Goal: Task Accomplishment & Management: Complete application form

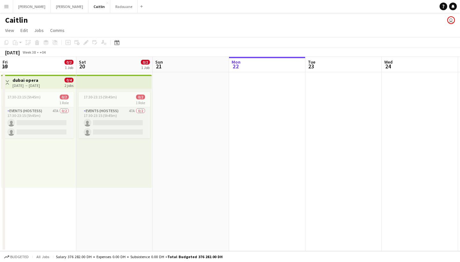
scroll to position [0, 153]
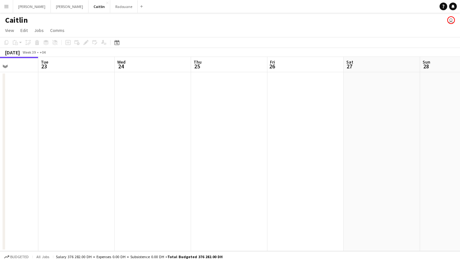
drag, startPoint x: 259, startPoint y: 103, endPoint x: 86, endPoint y: 109, distance: 173.3
click at [90, 109] on app-calendar-viewport "Sat 20 0/2 1 Job Sun 21 Mon 22 Tue 23 Wed 24 Thu 25 Fri 26 Sat 27 Sun 28 Mon 29…" at bounding box center [230, 154] width 460 height 194
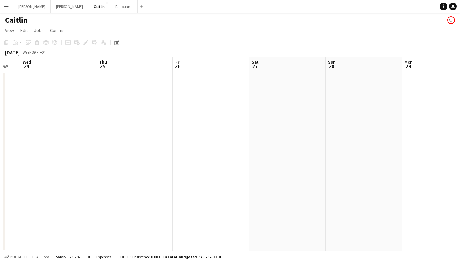
drag, startPoint x: 306, startPoint y: 111, endPoint x: 111, endPoint y: 109, distance: 194.6
click at [112, 109] on app-calendar-viewport "Sun 21 Mon 22 Tue 23 Wed 24 Thu 25 Fri 26 Sat 27 Sun 28 Mon 29 Tue 30 Wed 1" at bounding box center [230, 154] width 460 height 194
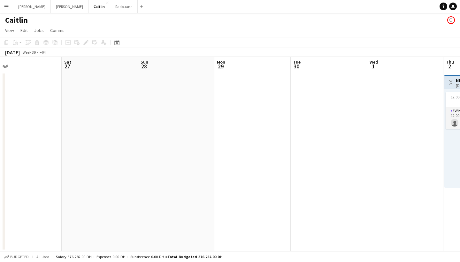
drag, startPoint x: 257, startPoint y: 104, endPoint x: 71, endPoint y: 105, distance: 185.7
click at [62, 107] on app-calendar-viewport "Tue 23 Wed 24 Thu 25 Fri 26 Sat 27 Sun 28 Mon 29 Tue 30 Wed 1 Thu 2 0/1 1 Job F…" at bounding box center [230, 154] width 460 height 194
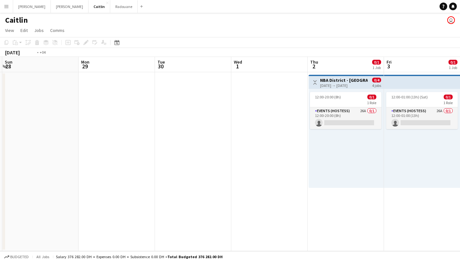
drag, startPoint x: 295, startPoint y: 104, endPoint x: 8, endPoint y: 91, distance: 286.6
click at [9, 91] on app-calendar-viewport "Thu 25 Fri 26 Sat 27 Sun 28 Mon 29 Tue 30 Wed 1 Thu 2 0/1 1 Job Fri 3 0/1 1 Job…" at bounding box center [230, 154] width 460 height 194
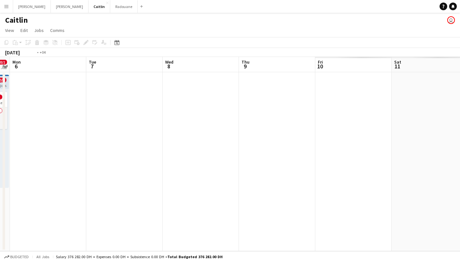
drag, startPoint x: 332, startPoint y: 96, endPoint x: 58, endPoint y: 80, distance: 274.7
click at [18, 81] on app-calendar-viewport "Fri 3 0/1 1 Job Sat 4 0/1 1 Job Sun 5 0/1 1 Job Mon 6 Tue 7 Wed 8 Thu 9 Fri 10 …" at bounding box center [230, 154] width 460 height 194
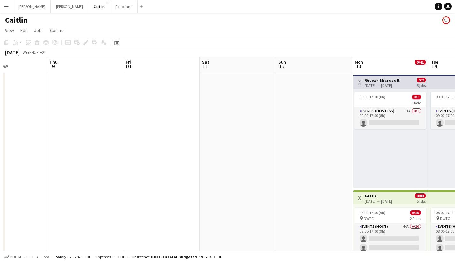
drag, startPoint x: 338, startPoint y: 96, endPoint x: 117, endPoint y: 71, distance: 223.2
click at [40, 72] on app-calendar-viewport "Sun 5 0/1 1 Job Mon 6 Tue 7 Wed 8 Thu 9 Fri 10 Sat 11 Sun 12 Mon 13 0/41 2 Jobs…" at bounding box center [227, 181] width 455 height 249
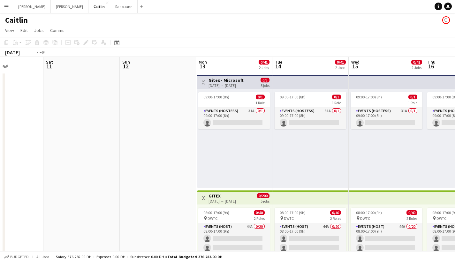
drag, startPoint x: 321, startPoint y: 91, endPoint x: 146, endPoint y: 64, distance: 177.3
click at [146, 64] on app-calendar-viewport "Wed 8 Thu 9 Fri 10 Sat 11 Sun 12 Mon 13 0/41 2 Jobs Tue 14 0/41 2 Jobs Wed 15 0…" at bounding box center [227, 181] width 455 height 249
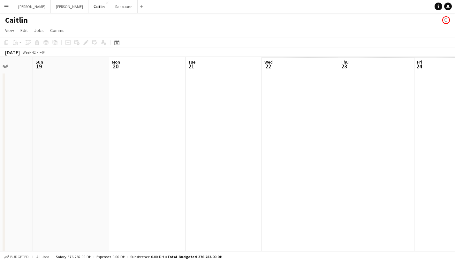
drag, startPoint x: 366, startPoint y: 85, endPoint x: 42, endPoint y: 89, distance: 324.4
click at [42, 89] on app-calendar-viewport "Wed 15 0/41 2 Jobs Thu 16 0/41 2 Jobs Fri 17 0/41 2 Jobs Sat 18 Sun 19 Mon 20 T…" at bounding box center [227, 181] width 455 height 249
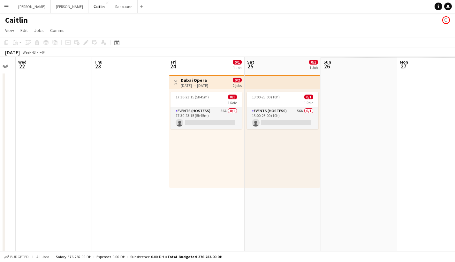
drag, startPoint x: 382, startPoint y: 116, endPoint x: 9, endPoint y: 103, distance: 373.4
click at [0, 102] on app-calendar-viewport "Sun 19 Mon 20 Tue 21 Wed 22 Thu 23 Fri 24 0/1 1 Job Sat 25 0/1 1 Job Sun 26 Mon…" at bounding box center [227, 181] width 455 height 249
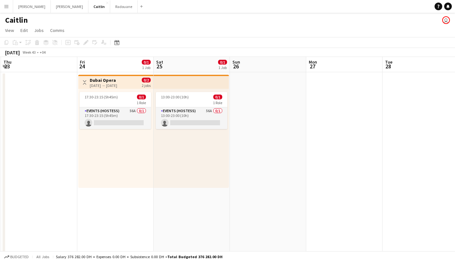
drag, startPoint x: 318, startPoint y: 103, endPoint x: 74, endPoint y: 68, distance: 246.3
click at [74, 68] on app-calendar-viewport "Mon 20 Tue 21 Wed 22 Thu 23 Fri 24 0/1 1 Job Sat 25 0/1 1 Job Sun 26 Mon 27 Tue…" at bounding box center [227, 181] width 455 height 249
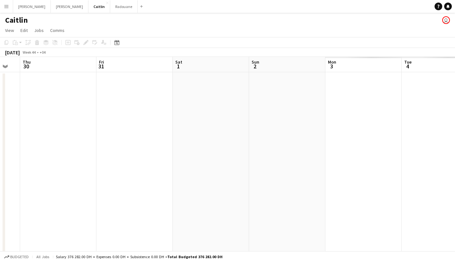
drag, startPoint x: 360, startPoint y: 112, endPoint x: 50, endPoint y: 119, distance: 310.3
click at [49, 119] on app-calendar-viewport "Mon 27 Tue 28 Wed 29 Thu 30 Fri 31 Sat 1 Sun 2 Mon 3 Tue 4 Wed 5 Thu 6" at bounding box center [227, 181] width 455 height 249
drag, startPoint x: 321, startPoint y: 115, endPoint x: 98, endPoint y: 81, distance: 225.6
click at [98, 81] on app-calendar-viewport "Tue 28 Wed 29 Thu 30 Fri 31 Sat 1 Sun 2 Mon 3 Tue 4 Wed 5 Thu 6 Fri 7" at bounding box center [227, 181] width 455 height 249
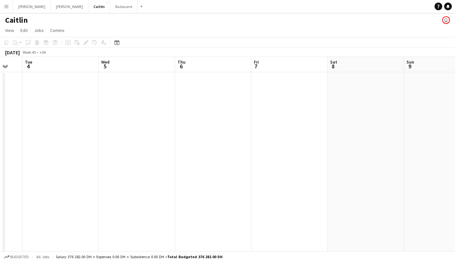
drag, startPoint x: 323, startPoint y: 116, endPoint x: 193, endPoint y: 117, distance: 130.1
click at [193, 117] on app-calendar-viewport "Sat 1 Sun 2 Mon 3 Tue 4 Wed 5 Thu 6 Fri 7 Sat 8 Sun 9 Mon 10 Tue 11" at bounding box center [227, 181] width 455 height 249
click at [294, 95] on app-date-cell at bounding box center [289, 189] width 76 height 234
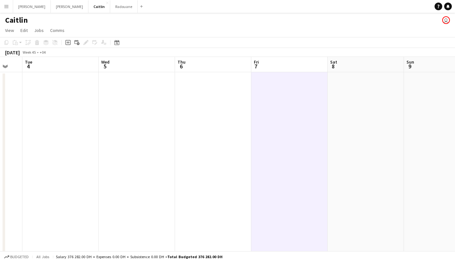
click at [193, 77] on app-date-cell at bounding box center [213, 189] width 76 height 234
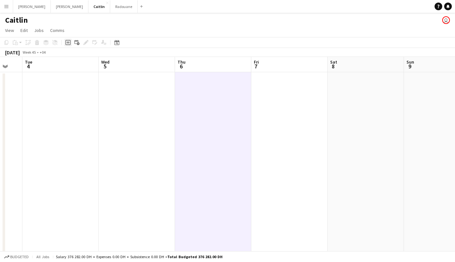
click at [69, 41] on icon "Add job" at bounding box center [68, 42] width 5 height 5
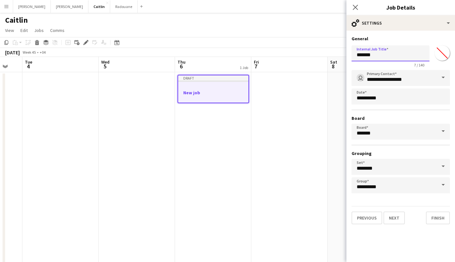
click at [389, 53] on input "*******" at bounding box center [391, 53] width 78 height 16
type input "**********"
click at [395, 222] on button "Next" at bounding box center [394, 218] width 21 height 13
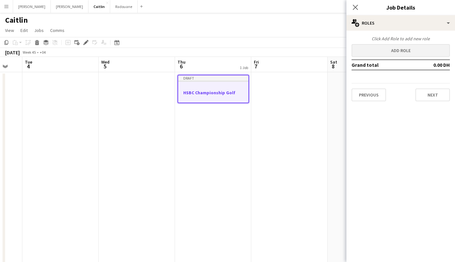
click at [399, 46] on button "Add role" at bounding box center [401, 50] width 98 height 13
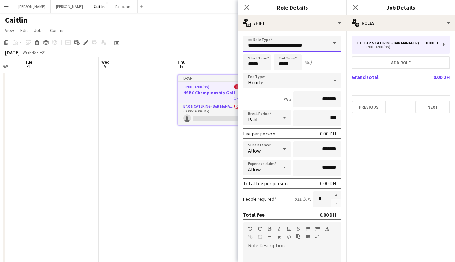
click at [293, 42] on input "**********" at bounding box center [292, 44] width 98 height 16
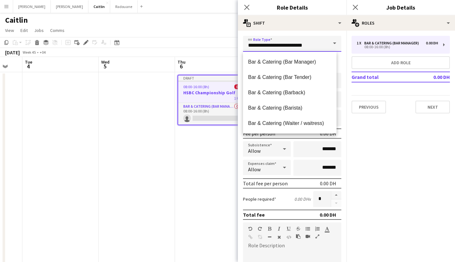
click at [293, 42] on input "**********" at bounding box center [292, 44] width 98 height 16
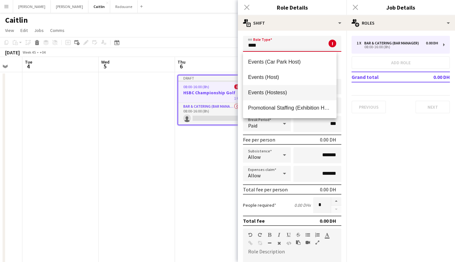
click at [288, 87] on mat-option "Events (Hostess)" at bounding box center [290, 92] width 94 height 15
type input "**********"
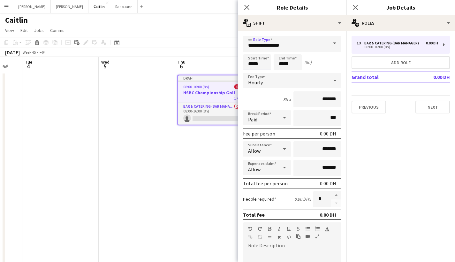
click at [253, 64] on input "*****" at bounding box center [257, 62] width 28 height 16
type input "*****"
click at [283, 64] on input "*****" at bounding box center [288, 62] width 28 height 16
type input "*****"
click at [317, 99] on input "*******" at bounding box center [318, 99] width 48 height 16
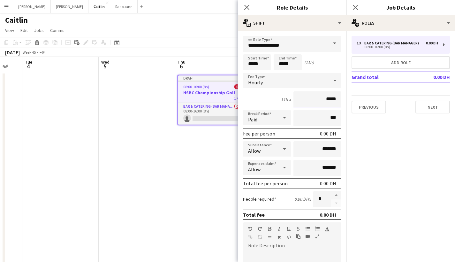
type input "****"
type input "*****"
click at [312, 122] on input "***" at bounding box center [318, 118] width 48 height 16
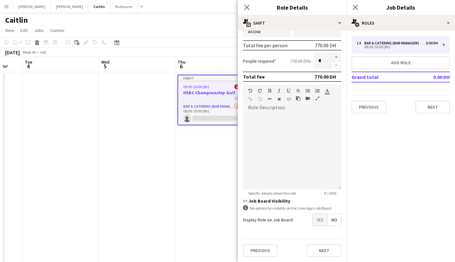
scroll to position [54, 0]
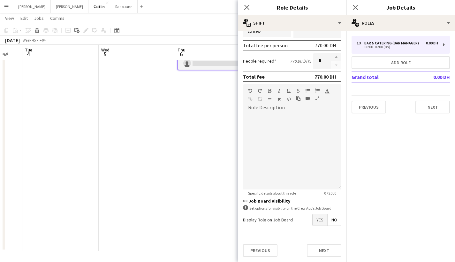
click at [318, 220] on span "Yes" at bounding box center [320, 220] width 15 height 12
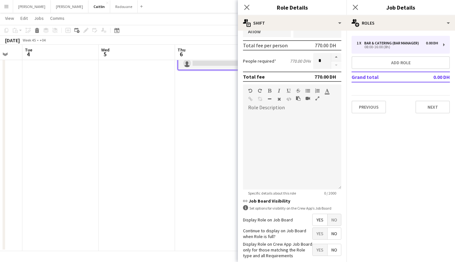
click at [317, 238] on span "Yes" at bounding box center [320, 234] width 15 height 12
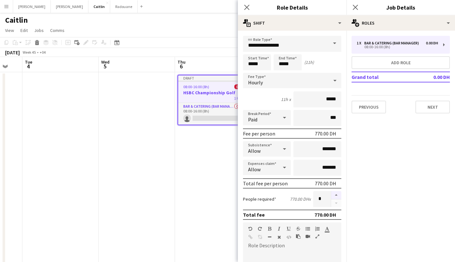
click at [331, 195] on button "button" at bounding box center [336, 195] width 10 height 8
click at [331, 192] on button "button" at bounding box center [336, 195] width 10 height 8
click at [334, 195] on button "button" at bounding box center [336, 195] width 10 height 8
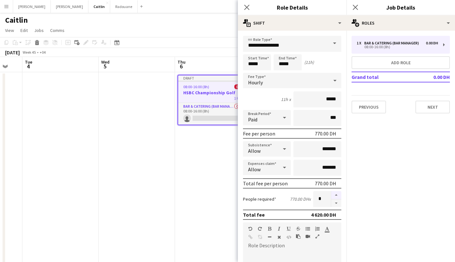
click at [334, 195] on button "button" at bounding box center [336, 195] width 10 height 8
type input "*"
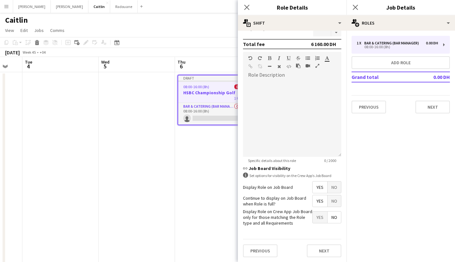
scroll to position [1, 0]
click at [321, 248] on button "Next" at bounding box center [324, 250] width 35 height 13
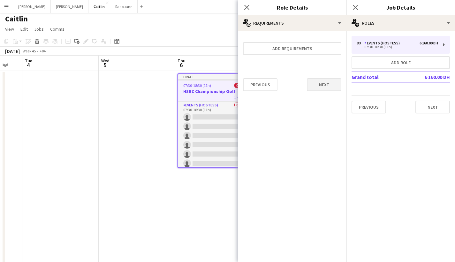
click at [327, 81] on button "Next" at bounding box center [324, 84] width 35 height 13
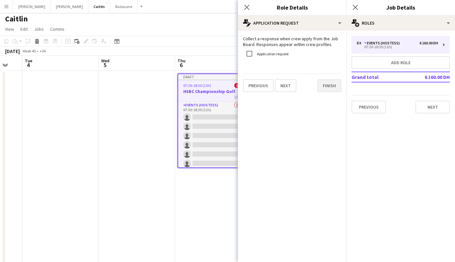
click at [328, 82] on button "Finish" at bounding box center [330, 85] width 24 height 13
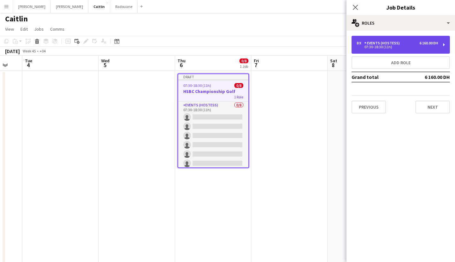
click at [383, 49] on div "07:30-18:30 (11h)" at bounding box center [397, 46] width 81 height 3
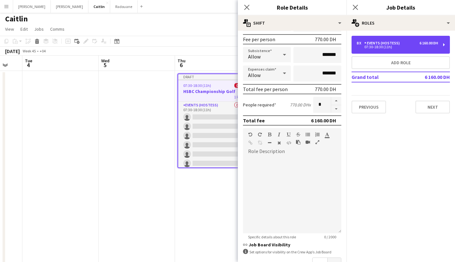
scroll to position [171, 0]
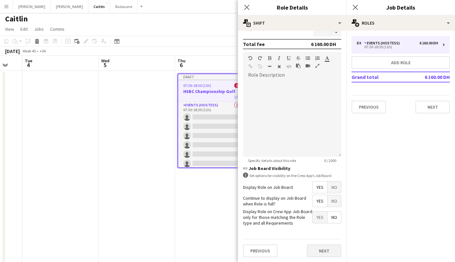
click at [327, 248] on button "Next" at bounding box center [324, 250] width 35 height 13
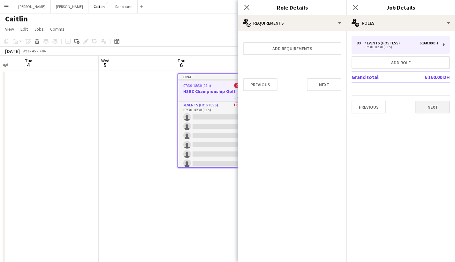
click at [427, 107] on button "Next" at bounding box center [433, 107] width 35 height 13
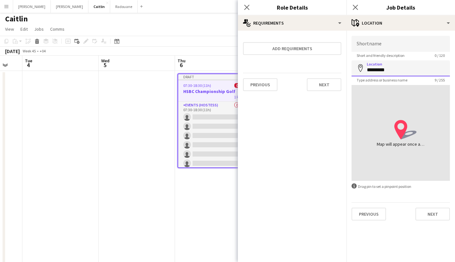
click at [405, 68] on input "*********" at bounding box center [401, 68] width 98 height 16
drag, startPoint x: 405, startPoint y: 68, endPoint x: 331, endPoint y: 68, distance: 74.5
click at [331, 68] on body "Menu Boards Boards Boards All jobs Status Workforce Workforce My Workforce Recr…" at bounding box center [227, 157] width 455 height 317
drag, startPoint x: 387, startPoint y: 70, endPoint x: 359, endPoint y: 75, distance: 28.5
click at [359, 75] on input "*********" at bounding box center [401, 68] width 98 height 16
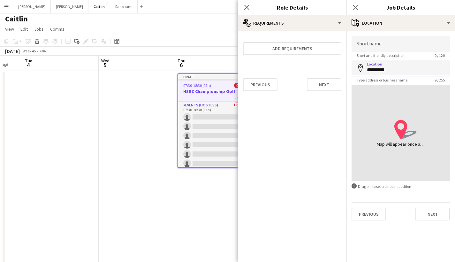
click at [365, 72] on input "*********" at bounding box center [401, 68] width 98 height 16
drag, startPoint x: 365, startPoint y: 72, endPoint x: 380, endPoint y: 73, distance: 15.4
click at [373, 72] on input "*********" at bounding box center [401, 68] width 98 height 16
drag, startPoint x: 390, startPoint y: 68, endPoint x: 349, endPoint y: 68, distance: 40.9
click at [349, 68] on form "Shortname Short and friendly description 0 / 120 Location map-marker ********* …" at bounding box center [401, 128] width 109 height 185
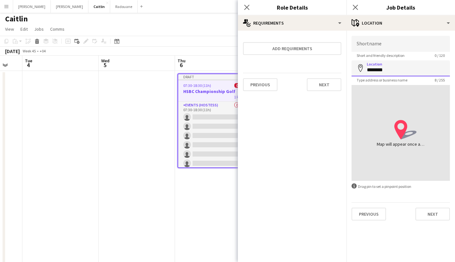
type input "*********"
drag, startPoint x: 414, startPoint y: 66, endPoint x: 334, endPoint y: 63, distance: 80.3
click at [334, 63] on body "Menu Boards Boards Boards All jobs Status Workforce Workforce My Workforce Recr…" at bounding box center [227, 157] width 455 height 317
click at [384, 68] on input "*********" at bounding box center [401, 68] width 98 height 16
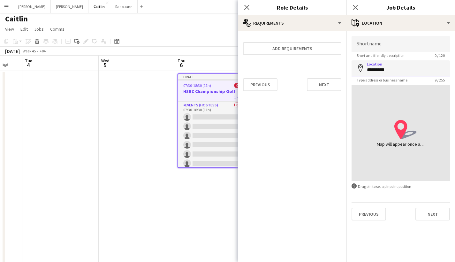
click at [384, 68] on input "*********" at bounding box center [401, 68] width 98 height 16
click at [379, 221] on div "Shortname Short and friendly description 0 / 120 Location map-marker Type addre…" at bounding box center [401, 128] width 109 height 195
click at [376, 214] on button "Previous" at bounding box center [369, 214] width 35 height 13
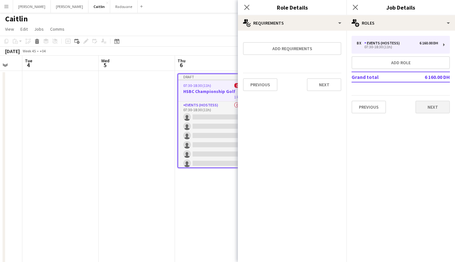
click at [433, 112] on button "Next" at bounding box center [433, 107] width 35 height 13
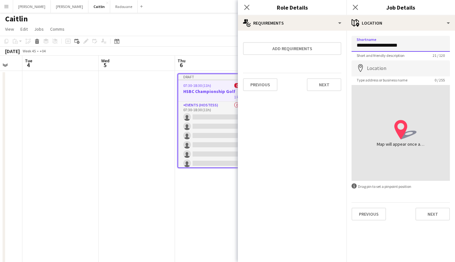
drag, startPoint x: 379, startPoint y: 43, endPoint x: 370, endPoint y: 44, distance: 9.0
click at [370, 44] on input "**********" at bounding box center [401, 44] width 98 height 16
type input "**********"
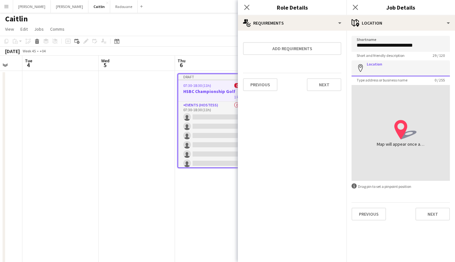
click at [402, 68] on input "Location" at bounding box center [401, 68] width 98 height 16
type input "*"
click at [376, 71] on input "**********" at bounding box center [401, 68] width 98 height 16
type input "**********"
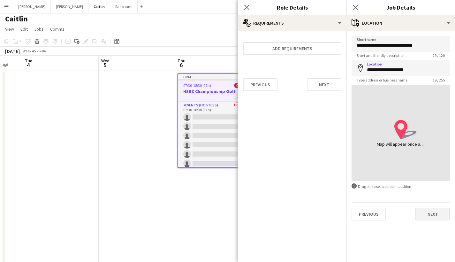
click at [432, 212] on button "Next" at bounding box center [433, 214] width 35 height 13
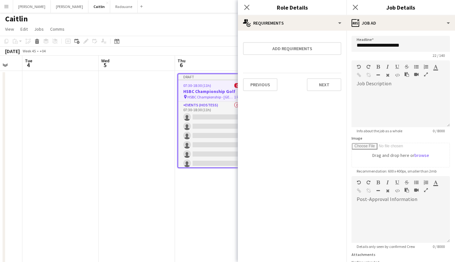
scroll to position [54, 0]
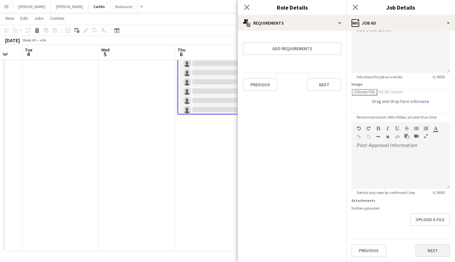
click at [425, 244] on button "Next" at bounding box center [433, 250] width 35 height 13
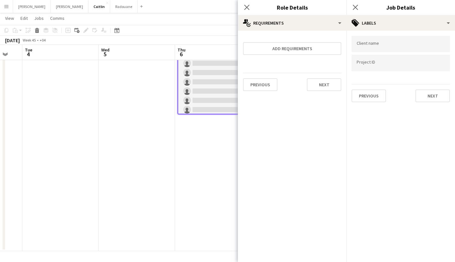
scroll to position [0, 0]
click at [434, 101] on button "Next" at bounding box center [433, 95] width 35 height 13
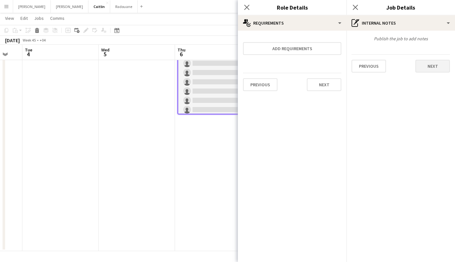
click at [440, 63] on button "Next" at bounding box center [433, 66] width 35 height 13
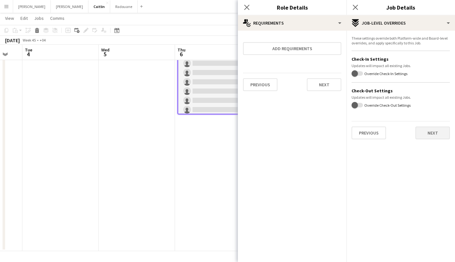
click at [437, 127] on button "Next" at bounding box center [433, 133] width 35 height 13
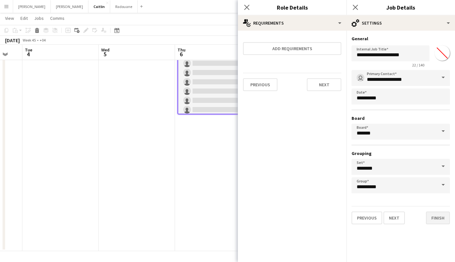
click at [440, 214] on button "Finish" at bounding box center [438, 218] width 24 height 13
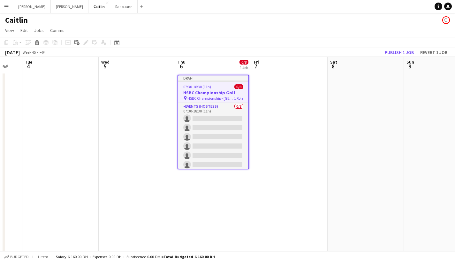
click at [287, 88] on app-date-cell at bounding box center [289, 189] width 76 height 234
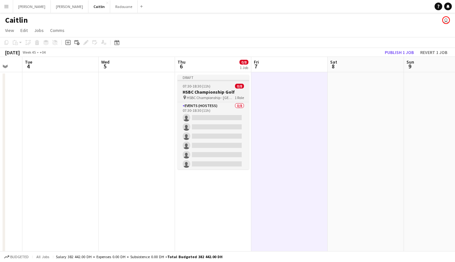
click at [212, 86] on div "07:30-18:30 (11h) 0/8" at bounding box center [214, 86] width 72 height 5
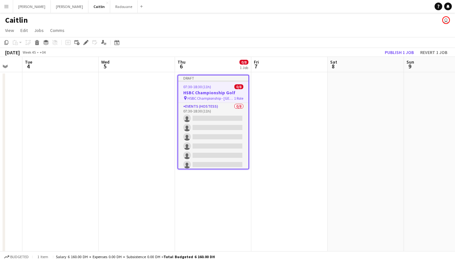
click at [272, 80] on app-date-cell at bounding box center [289, 189] width 76 height 234
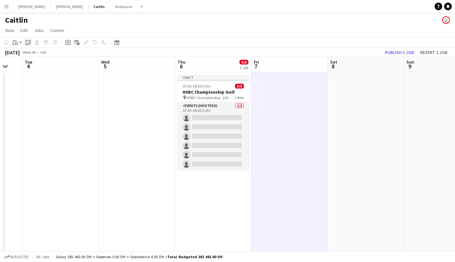
click at [29, 41] on icon "Paste linked Job" at bounding box center [28, 42] width 5 height 5
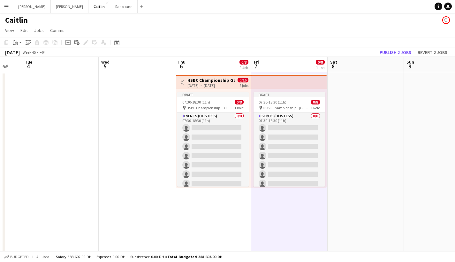
click at [374, 118] on app-date-cell at bounding box center [366, 189] width 76 height 234
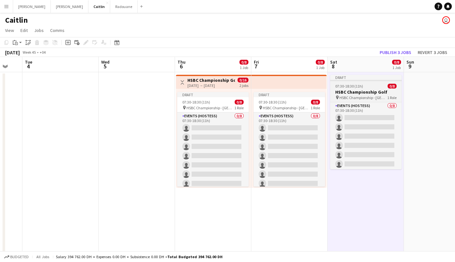
click at [363, 89] on app-job-card "Draft 07:30-18:30 (11h) 0/8 HSBC Championship Golf pin HSBC Championship - Abu …" at bounding box center [366, 122] width 72 height 95
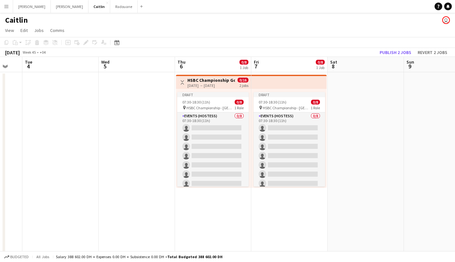
click at [356, 96] on app-date-cell at bounding box center [366, 189] width 76 height 234
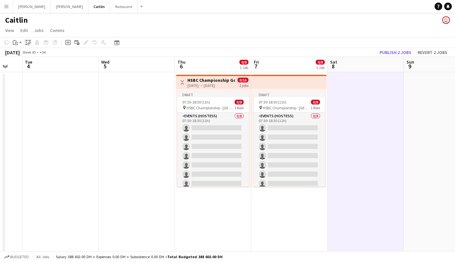
click at [29, 43] on icon at bounding box center [28, 44] width 2 height 3
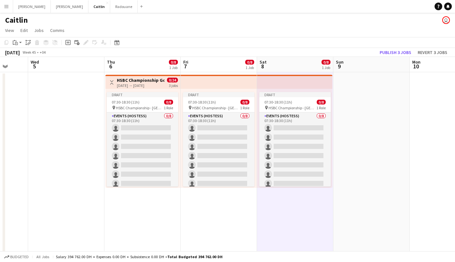
scroll to position [0, 230]
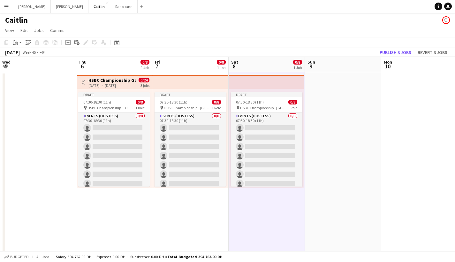
drag, startPoint x: 413, startPoint y: 90, endPoint x: 237, endPoint y: 96, distance: 175.8
click at [237, 96] on app-calendar-viewport "Sun 2 Mon 3 Tue 4 Wed 5 Thu 6 0/8 1 Job Fri 7 0/8 1 Job Sat 8 0/8 1 Job Sun 9 M…" at bounding box center [227, 181] width 455 height 249
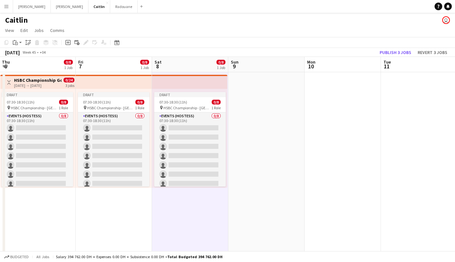
click at [268, 83] on app-date-cell at bounding box center [266, 189] width 76 height 234
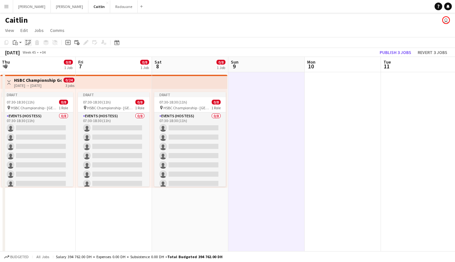
click at [27, 44] on icon at bounding box center [28, 44] width 2 height 3
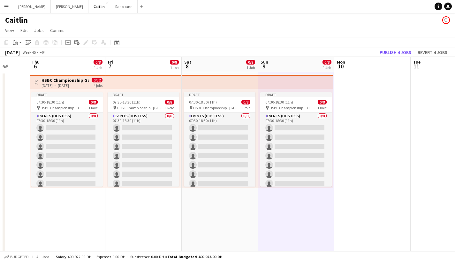
scroll to position [0, 164]
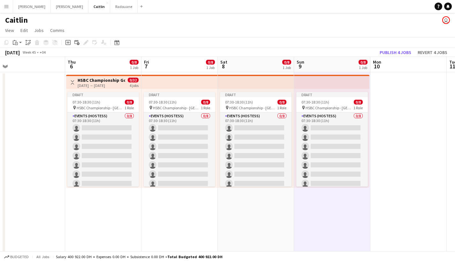
drag, startPoint x: 223, startPoint y: 62, endPoint x: 289, endPoint y: 66, distance: 66.3
click at [289, 66] on app-calendar-viewport "Mon 3 Tue 4 Wed 5 Thu 6 0/8 1 Job Fri 7 0/8 1 Job Sat 8 0/8 1 Job Sun 9 0/8 1 J…" at bounding box center [227, 181] width 455 height 249
click at [173, 103] on span "07:30-18:30 (11h)" at bounding box center [163, 102] width 28 height 5
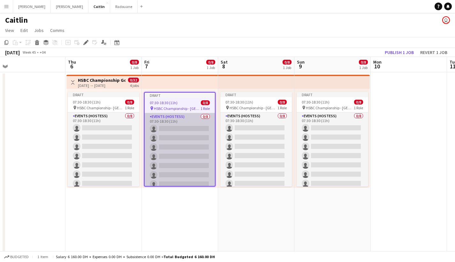
click at [182, 117] on app-card-role "Events (Hostess) 0/8 07:30-18:30 (11h) single-neutral-actions single-neutral-ac…" at bounding box center [180, 156] width 70 height 87
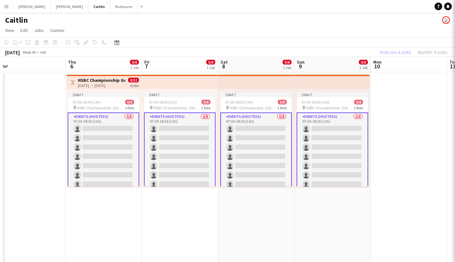
click at [182, 117] on app-card-role "Events (Hostess) 0/8 07:30-18:30 (11h) single-neutral-actions single-neutral-ac…" at bounding box center [180, 156] width 72 height 88
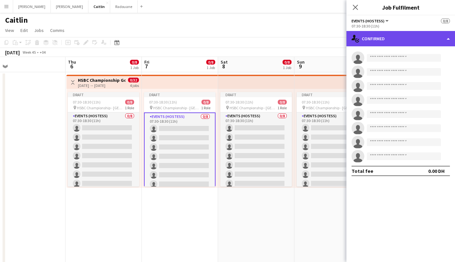
click at [371, 38] on div "single-neutral-actions-check-2 Confirmed" at bounding box center [401, 38] width 109 height 15
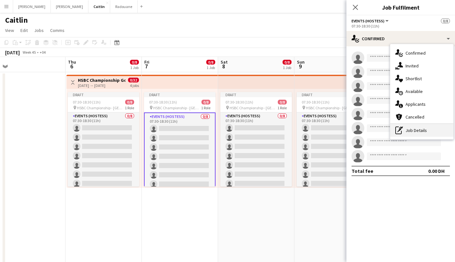
click at [414, 126] on div "pen-write Job Details" at bounding box center [421, 130] width 63 height 13
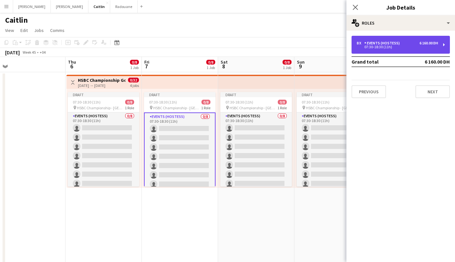
click at [382, 41] on div "Events (Hostess)" at bounding box center [384, 43] width 38 height 4
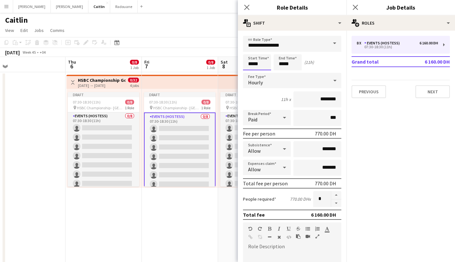
click at [252, 62] on input "*****" at bounding box center [257, 62] width 28 height 16
type input "*****"
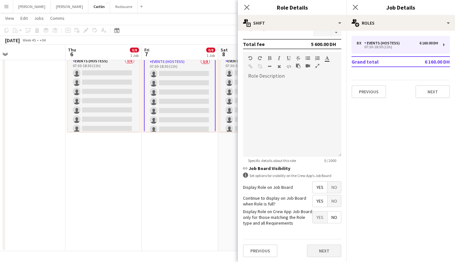
click at [315, 250] on button "Next" at bounding box center [324, 250] width 35 height 13
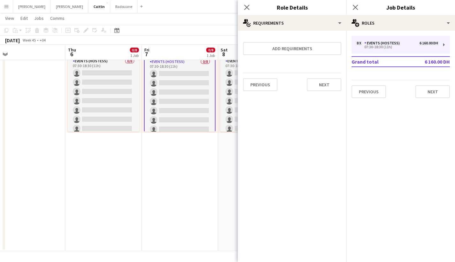
scroll to position [0, 0]
click at [325, 88] on button "Next" at bounding box center [324, 84] width 35 height 13
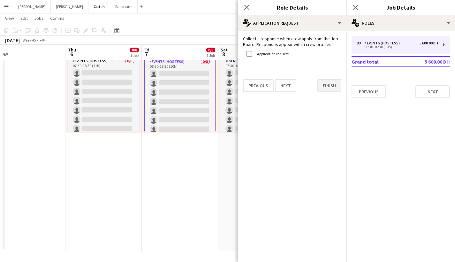
click at [328, 83] on button "Finish" at bounding box center [330, 85] width 24 height 13
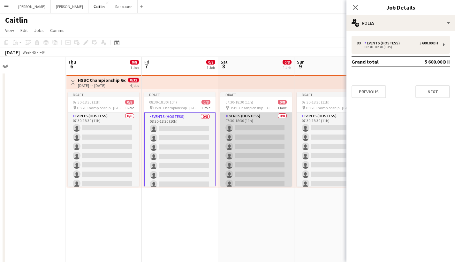
click at [240, 131] on app-card-role "Events (Hostess) 0/8 07:30-18:30 (11h) single-neutral-actions single-neutral-ac…" at bounding box center [256, 155] width 72 height 87
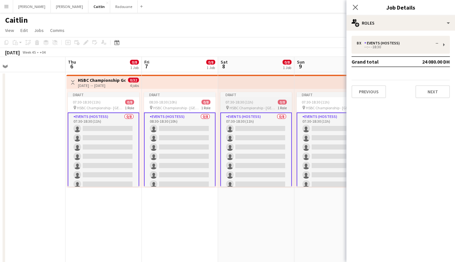
click at [255, 103] on div "07:30-18:30 (11h) 0/8" at bounding box center [256, 102] width 72 height 5
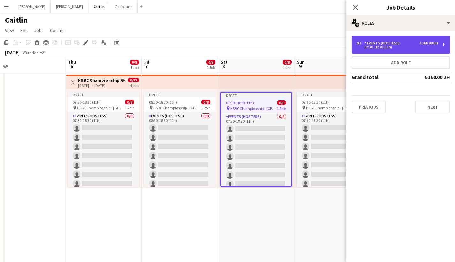
click at [380, 49] on div "07:30-18:30 (11h)" at bounding box center [397, 46] width 81 height 3
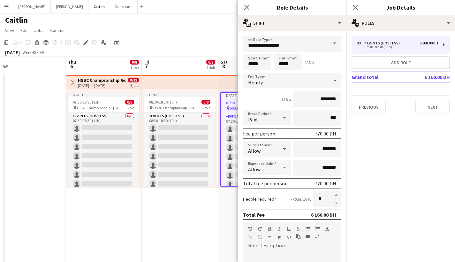
click at [254, 63] on input "*****" at bounding box center [257, 62] width 28 height 16
type input "*****"
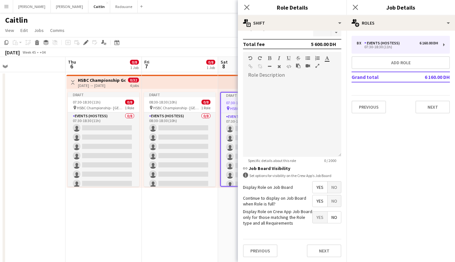
scroll to position [54, 0]
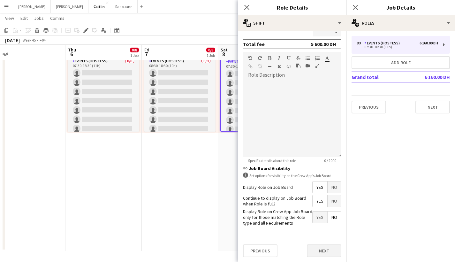
click at [327, 252] on button "Next" at bounding box center [324, 250] width 35 height 13
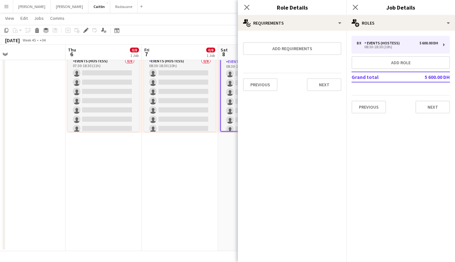
click at [333, 72] on form "Add requirements Previous Next" at bounding box center [292, 66] width 109 height 60
click at [332, 81] on button "Next" at bounding box center [324, 84] width 35 height 13
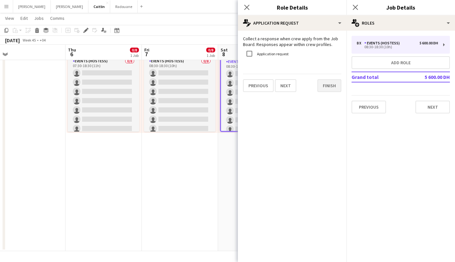
click at [326, 91] on button "Finish" at bounding box center [330, 85] width 24 height 13
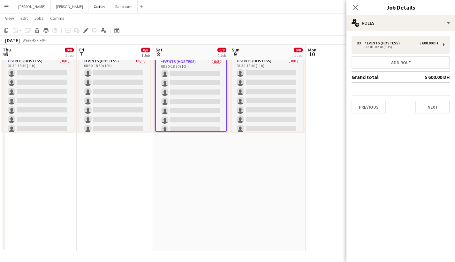
scroll to position [0, 251]
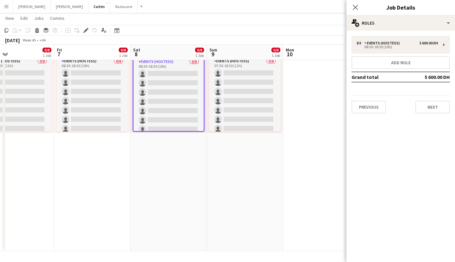
drag, startPoint x: 279, startPoint y: 167, endPoint x: 192, endPoint y: 172, distance: 87.7
click at [192, 172] on app-calendar-viewport "Mon 3 Tue 4 Wed 5 Thu 6 0/8 1 Job Fri 7 0/8 1 Job Sat 8 0/8 1 Job Sun 9 0/8 1 J…" at bounding box center [227, 111] width 455 height 281
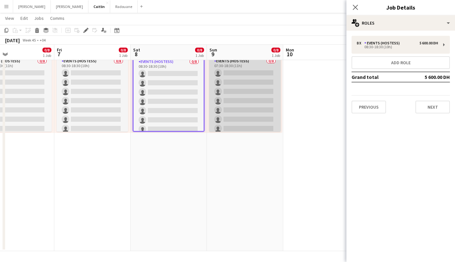
click at [241, 96] on app-card-role "Events (Hostess) 0/8 07:30-18:30 (11h) single-neutral-actions single-neutral-ac…" at bounding box center [245, 101] width 72 height 87
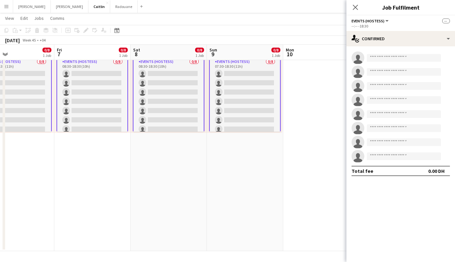
click at [248, 66] on app-card-role "Events (Hostess) 0/8 07:30-18:30 (11h) single-neutral-actions single-neutral-ac…" at bounding box center [245, 102] width 72 height 88
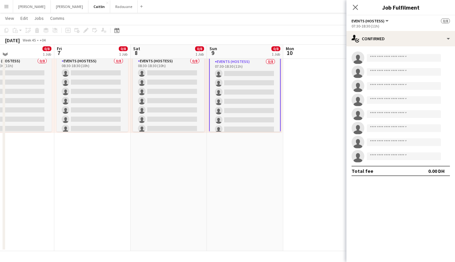
scroll to position [0, 0]
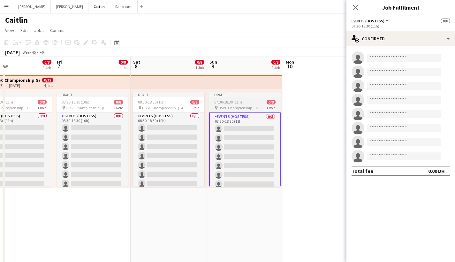
click at [252, 103] on div "07:30-18:30 (11h) 0/8" at bounding box center [245, 102] width 72 height 5
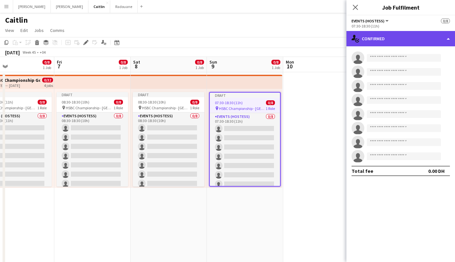
click at [378, 39] on div "single-neutral-actions-check-2 Confirmed" at bounding box center [401, 38] width 109 height 15
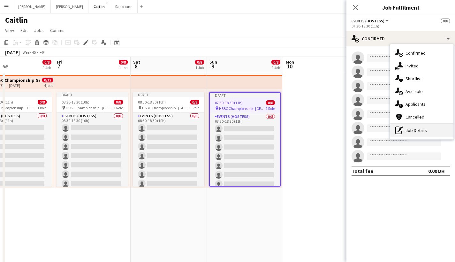
click at [411, 127] on div "pen-write Job Details" at bounding box center [421, 130] width 63 height 13
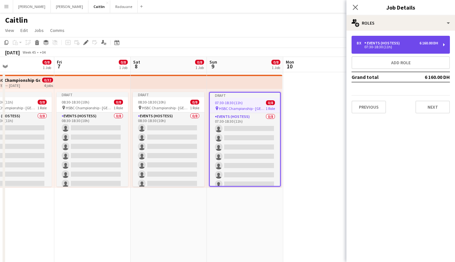
click at [384, 42] on div "Events (Hostess)" at bounding box center [384, 43] width 38 height 4
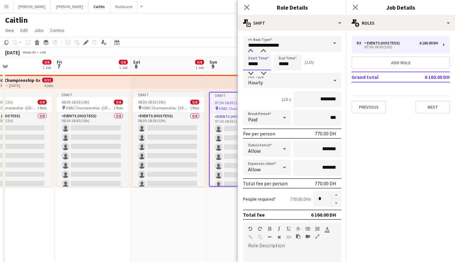
click at [254, 63] on input "*****" at bounding box center [257, 62] width 28 height 16
type input "*****"
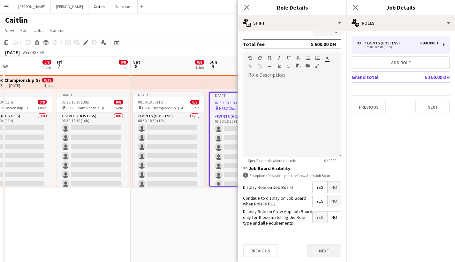
click at [320, 257] on button "Next" at bounding box center [324, 250] width 35 height 13
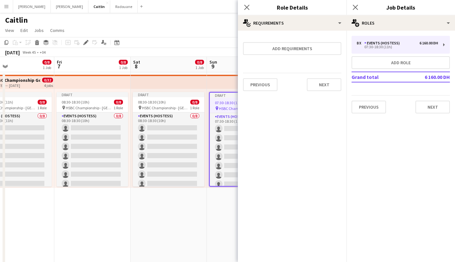
scroll to position [0, 0]
click at [317, 81] on button "Next" at bounding box center [324, 84] width 35 height 13
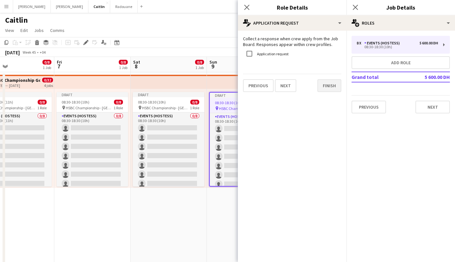
click at [326, 89] on button "Finish" at bounding box center [330, 85] width 24 height 13
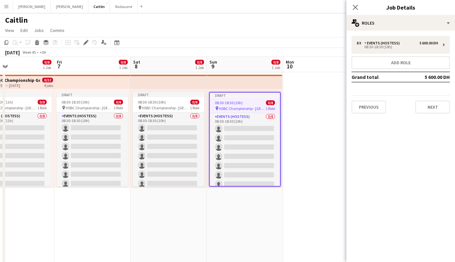
click at [311, 150] on app-date-cell at bounding box center [321, 189] width 76 height 234
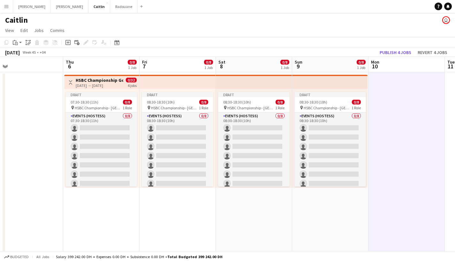
scroll to position [0, 141]
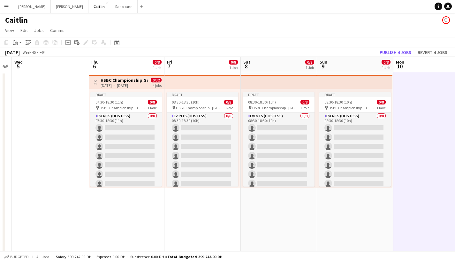
drag, startPoint x: 132, startPoint y: 194, endPoint x: 242, endPoint y: 220, distance: 112.4
click at [242, 220] on app-calendar-viewport "Mon 3 Tue 4 Wed 5 Thu 6 0/8 1 Job Fri 7 0/8 1 Job Sat 8 0/8 1 Job Sun 9 0/8 1 J…" at bounding box center [227, 181] width 455 height 249
click at [114, 86] on div "[DATE] → [DATE]" at bounding box center [125, 85] width 48 height 5
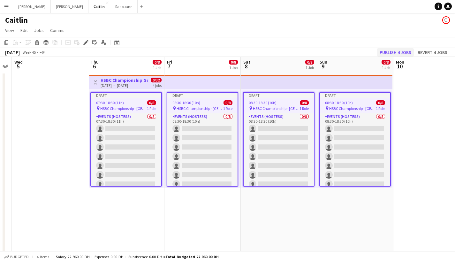
click at [396, 54] on button "Publish 4 jobs" at bounding box center [395, 52] width 37 height 8
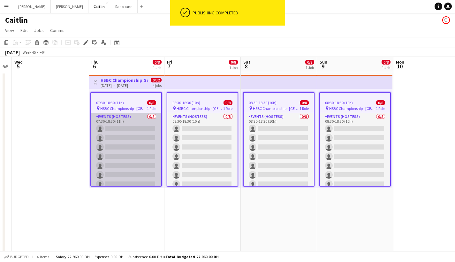
click at [106, 141] on app-card-role "Events (Hostess) 0/8 07:30-18:30 (11h) single-neutral-actions single-neutral-ac…" at bounding box center [126, 156] width 70 height 87
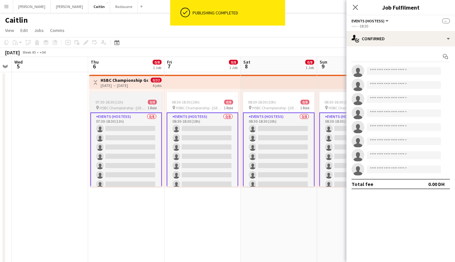
click at [138, 100] on div "07:30-18:30 (11h) 0/8" at bounding box center [126, 102] width 72 height 5
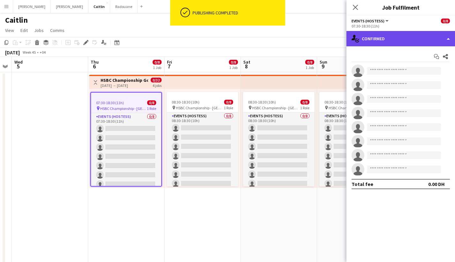
click at [386, 40] on div "single-neutral-actions-check-2 Confirmed" at bounding box center [401, 38] width 109 height 15
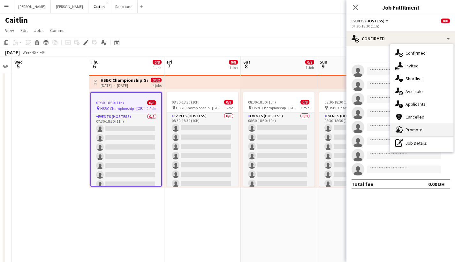
click at [420, 129] on span "Promote" at bounding box center [414, 130] width 17 height 6
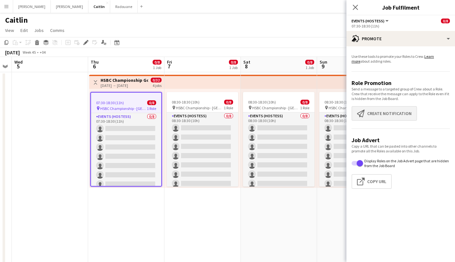
click at [398, 113] on button "Create notification Create notification" at bounding box center [385, 113] width 66 height 15
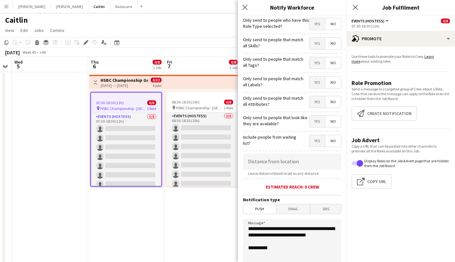
scroll to position [90, 0]
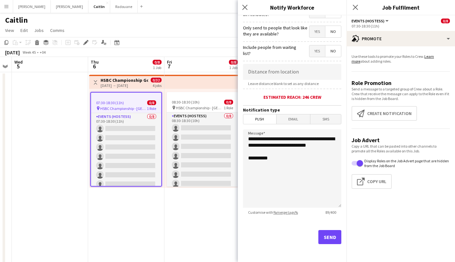
click at [328, 240] on button "Send" at bounding box center [330, 237] width 23 height 14
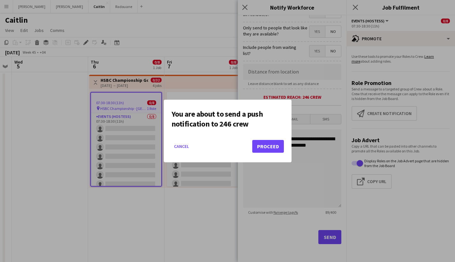
click at [268, 147] on button "Proceed" at bounding box center [268, 146] width 32 height 13
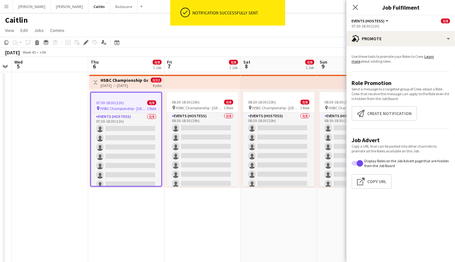
drag, startPoint x: 353, startPoint y: 8, endPoint x: 349, endPoint y: 14, distance: 7.2
click at [353, 8] on app-icon "Close pop-in" at bounding box center [356, 8] width 8 height 8
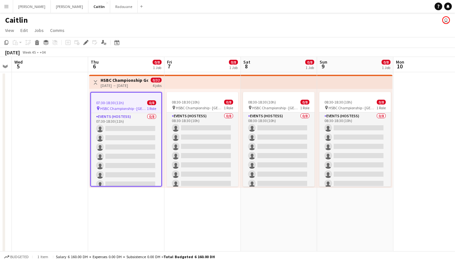
click at [146, 215] on app-date-cell "Toggle View HSBC Championship Golf [DATE] → [DATE] 0/32 4 jobs 07:30-18:30 (11h…" at bounding box center [126, 189] width 76 height 234
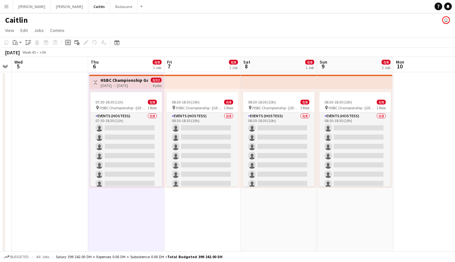
click at [64, 42] on div "Add job" at bounding box center [68, 43] width 8 height 8
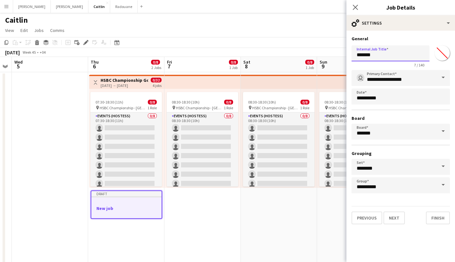
click at [392, 57] on input "*******" at bounding box center [391, 53] width 78 height 16
type input "**********"
click at [357, 7] on icon "Close pop-in" at bounding box center [355, 7] width 6 height 6
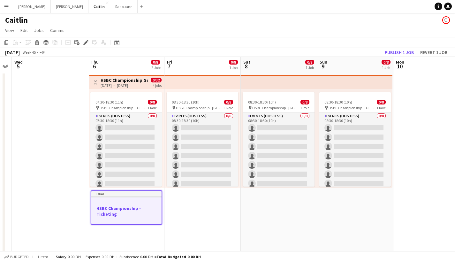
click at [144, 202] on div at bounding box center [126, 202] width 70 height 5
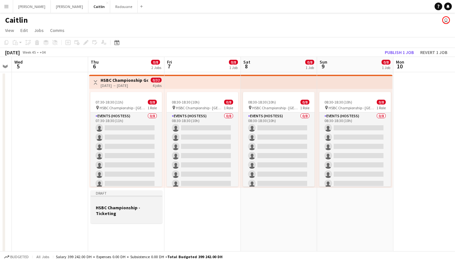
click at [144, 202] on div at bounding box center [127, 201] width 72 height 5
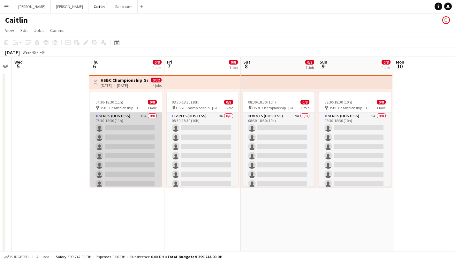
click at [136, 125] on app-card-role "Events (Hostess) 10A 0/8 07:30-18:30 (11h) single-neutral-actions single-neutra…" at bounding box center [126, 155] width 72 height 87
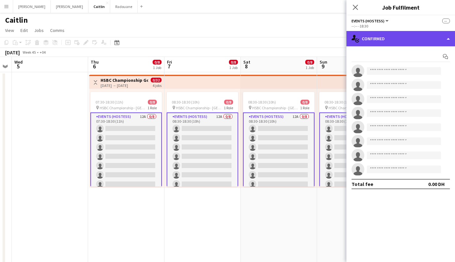
click at [399, 43] on div "single-neutral-actions-check-2 Confirmed" at bounding box center [401, 38] width 109 height 15
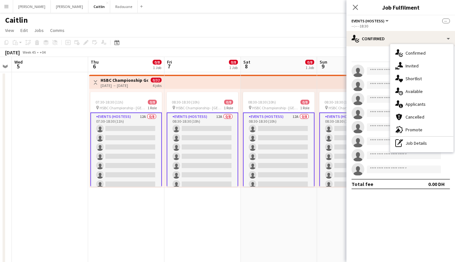
click at [418, 110] on div "single-neutral-actions-information Applicants" at bounding box center [421, 104] width 63 height 13
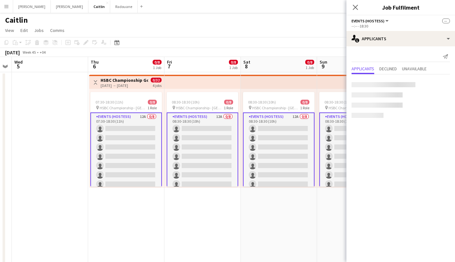
click at [418, 110] on mat-expansion-panel "users2 Applicants Send notification Applicants Declined Unavailable" at bounding box center [401, 154] width 109 height 216
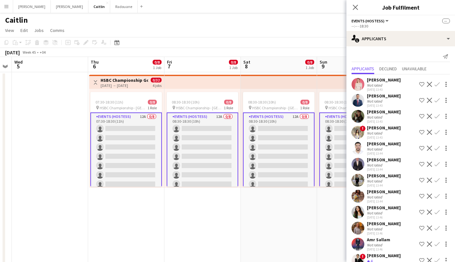
click at [390, 114] on div "[PERSON_NAME]" at bounding box center [384, 112] width 34 height 6
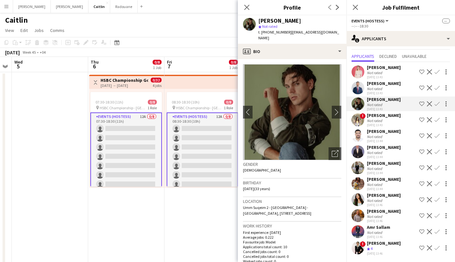
scroll to position [12, 0]
click at [380, 200] on div "Not rated" at bounding box center [375, 200] width 17 height 5
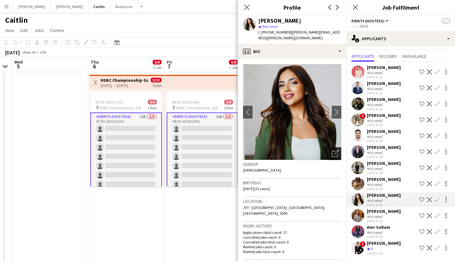
click at [332, 151] on div "Open photos pop-in" at bounding box center [335, 153] width 13 height 13
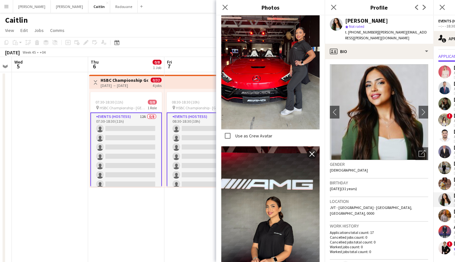
scroll to position [484, 0]
click at [332, 7] on icon "Close pop-in" at bounding box center [334, 7] width 6 height 6
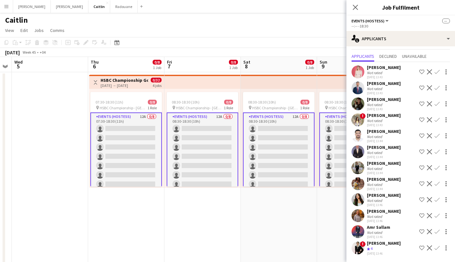
scroll to position [0, 0]
click at [374, 235] on div "[DATE] 13:46" at bounding box center [378, 237] width 23 height 4
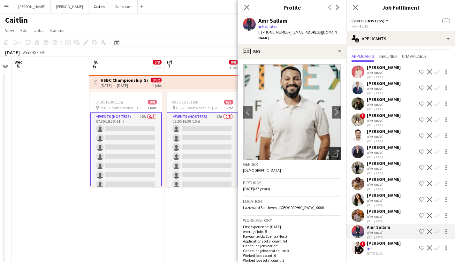
click at [332, 150] on icon "Open photos pop-in" at bounding box center [335, 153] width 7 height 7
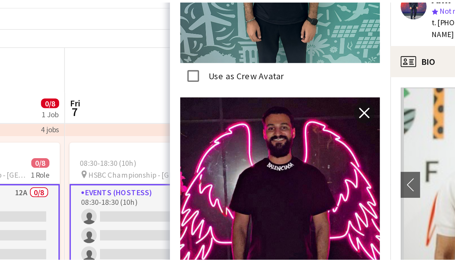
scroll to position [405, 0]
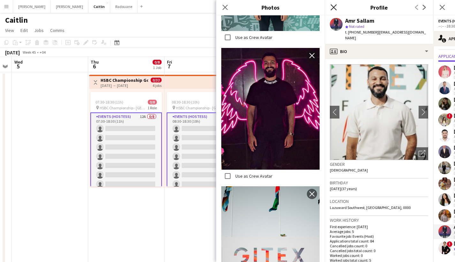
click at [332, 7] on icon "Close pop-in" at bounding box center [334, 7] width 6 height 6
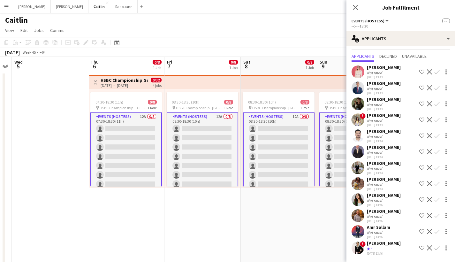
scroll to position [6, 0]
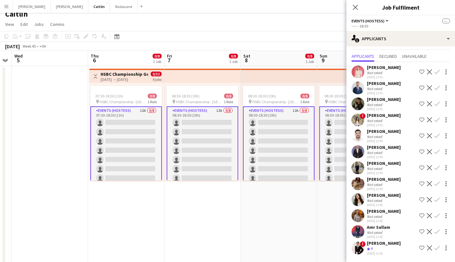
click at [383, 216] on div "Not rated" at bounding box center [375, 216] width 17 height 5
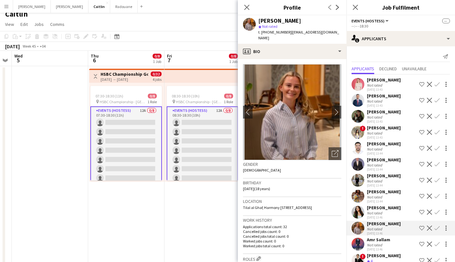
scroll to position [0, 0]
click at [332, 150] on icon "Open photos pop-in" at bounding box center [335, 153] width 7 height 7
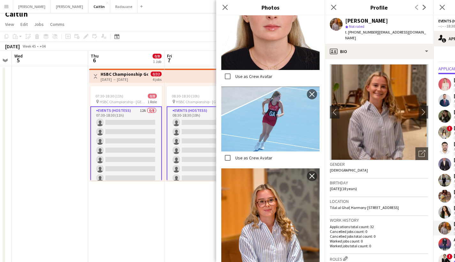
scroll to position [217, 0]
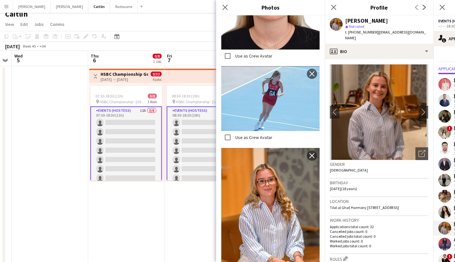
click at [329, 8] on div "Close pop-in" at bounding box center [334, 7] width 18 height 15
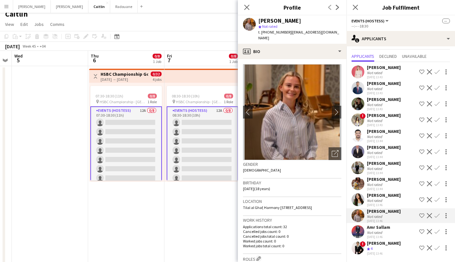
scroll to position [12, 0]
click at [374, 197] on div "[PERSON_NAME]" at bounding box center [384, 195] width 34 height 6
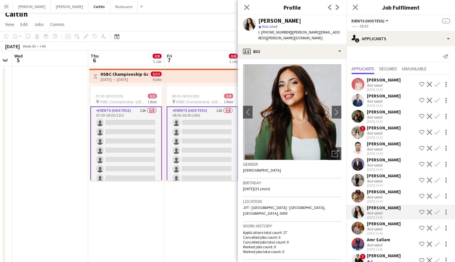
scroll to position [0, 0]
click at [384, 96] on div "[PERSON_NAME]" at bounding box center [384, 96] width 34 height 6
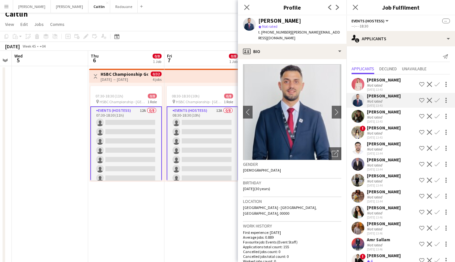
click at [383, 84] on div "Not rated" at bounding box center [375, 85] width 17 height 5
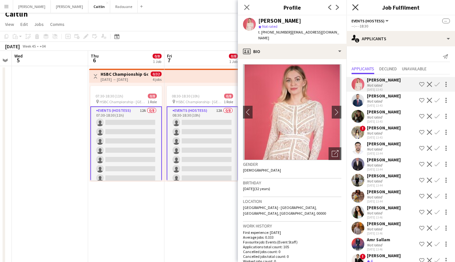
click at [354, 10] on icon "Close pop-in" at bounding box center [355, 7] width 6 height 6
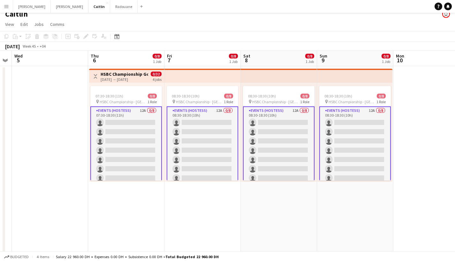
click at [313, 29] on app-page-menu "View Day view expanded Day view collapsed Month view Date picker Jump to [DATE]…" at bounding box center [227, 25] width 455 height 12
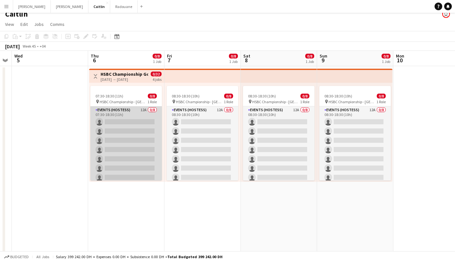
click at [108, 111] on app-card-role "Events (Hostess) 12A 0/8 07:30-18:30 (11h) single-neutral-actions single-neutra…" at bounding box center [126, 149] width 72 height 87
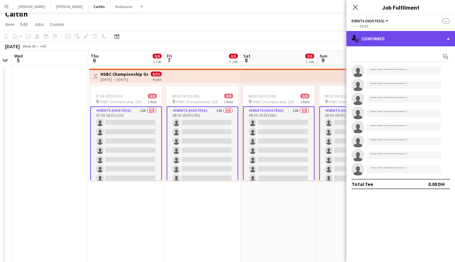
click at [423, 36] on div "single-neutral-actions-check-2 Confirmed" at bounding box center [401, 38] width 109 height 15
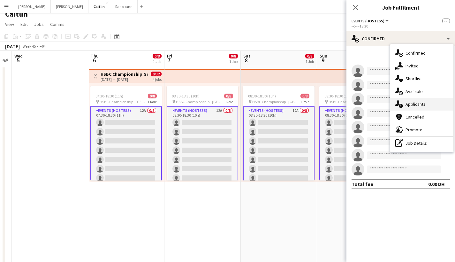
click at [420, 104] on span "Applicants" at bounding box center [416, 104] width 20 height 6
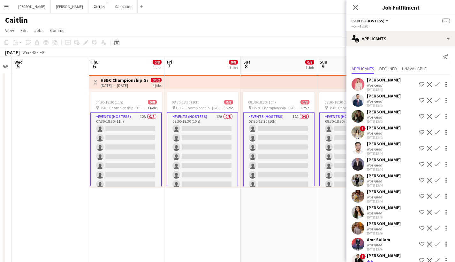
click at [391, 159] on div "[PERSON_NAME] Amr Not rated [DATE] 13:44 Shortlist crew Decline Confirm" at bounding box center [401, 164] width 109 height 15
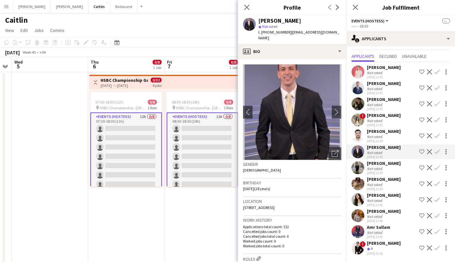
scroll to position [12, 0]
click at [381, 211] on div "[PERSON_NAME]" at bounding box center [384, 211] width 34 height 6
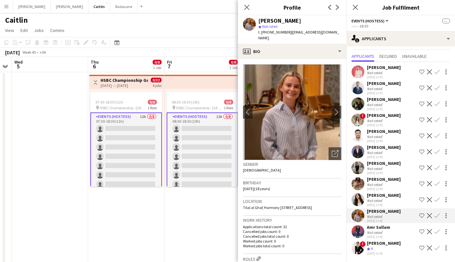
scroll to position [0, 0]
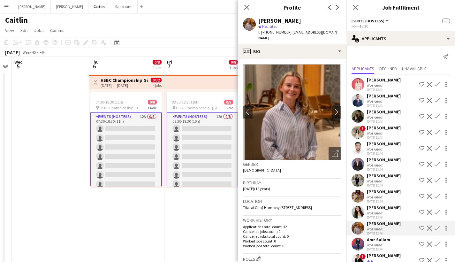
click at [368, 78] on div "[PERSON_NAME]" at bounding box center [384, 80] width 34 height 6
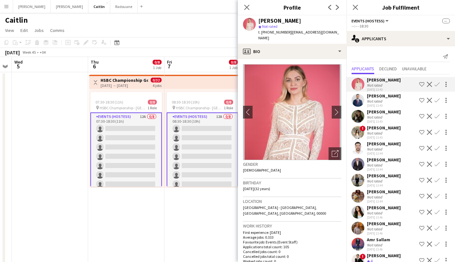
click at [390, 135] on div "[DATE] 13:43" at bounding box center [384, 137] width 34 height 4
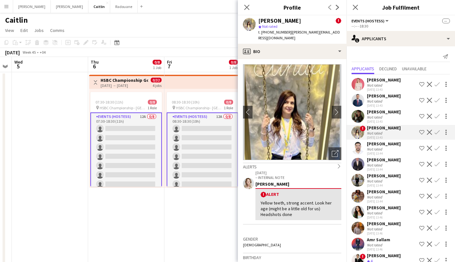
click at [382, 82] on div "[PERSON_NAME]" at bounding box center [384, 80] width 34 height 6
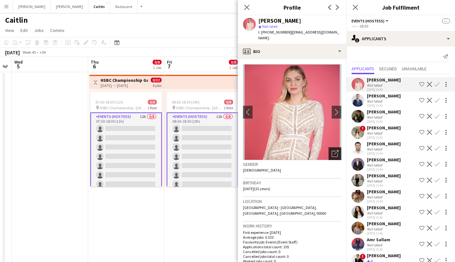
click at [332, 150] on icon "Open photos pop-in" at bounding box center [335, 153] width 7 height 7
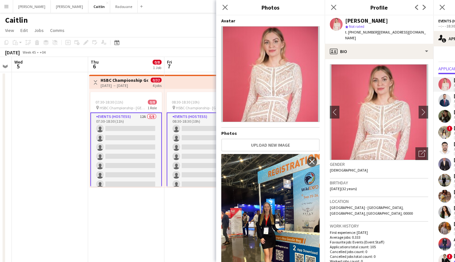
click at [221, 9] on div "Close pop-in" at bounding box center [225, 7] width 18 height 15
click at [226, 8] on icon at bounding box center [225, 7] width 6 height 6
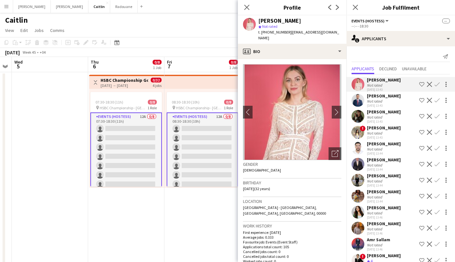
scroll to position [12, 0]
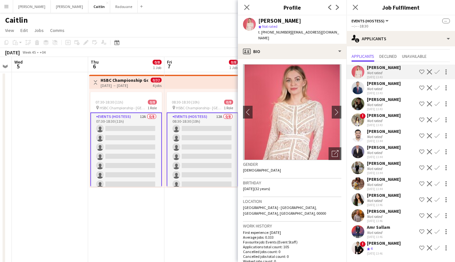
click at [385, 249] on div "Crew rating 4" at bounding box center [384, 248] width 34 height 5
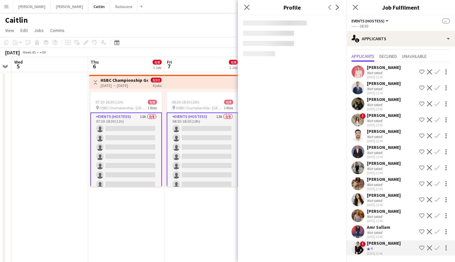
scroll to position [0, 0]
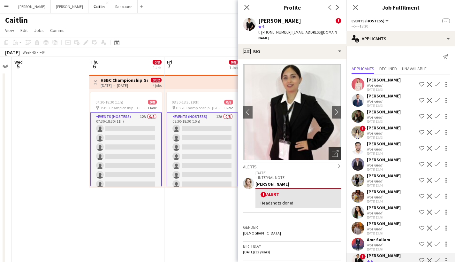
click at [335, 148] on div "Open photos pop-in" at bounding box center [335, 153] width 13 height 13
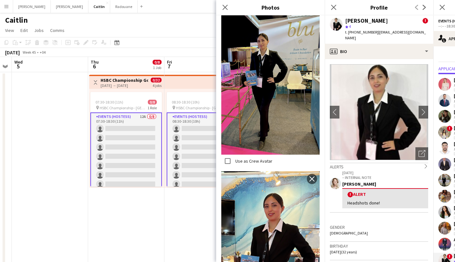
scroll to position [393, 0]
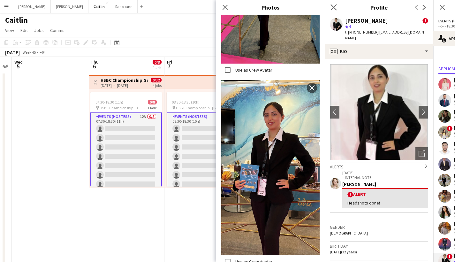
click at [333, 10] on icon "Close pop-in" at bounding box center [334, 7] width 6 height 6
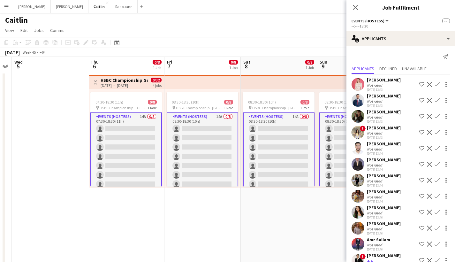
scroll to position [44, 0]
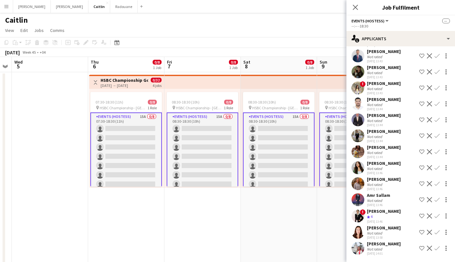
click at [377, 228] on div "[PERSON_NAME]" at bounding box center [384, 228] width 34 height 6
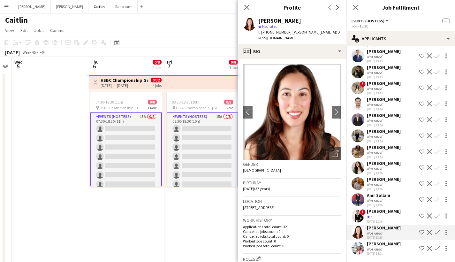
click at [283, 2] on div "Close pop-in Profile Previous Next" at bounding box center [292, 7] width 109 height 15
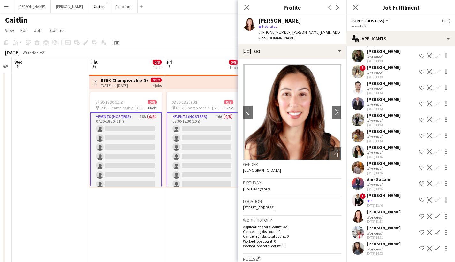
click at [389, 247] on div "Not rated" at bounding box center [384, 249] width 34 height 5
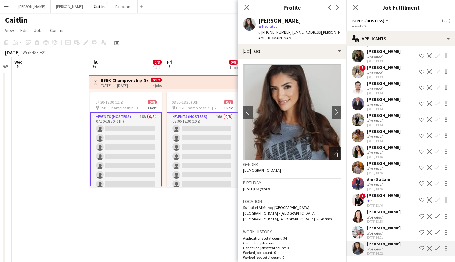
click at [333, 150] on icon "Open photos pop-in" at bounding box center [335, 153] width 7 height 7
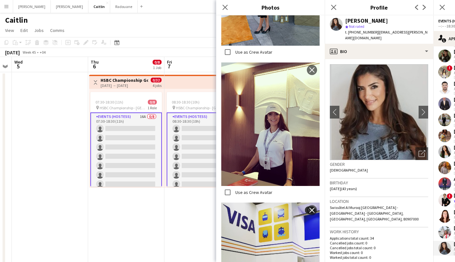
scroll to position [1028, 0]
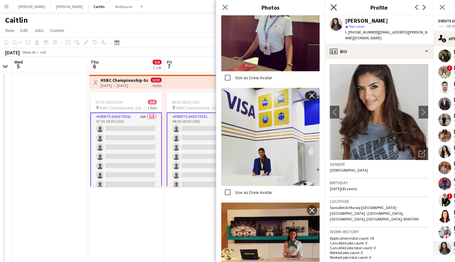
click at [335, 7] on icon "Close pop-in" at bounding box center [334, 7] width 6 height 6
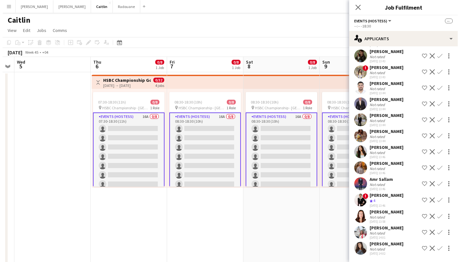
scroll to position [0, 0]
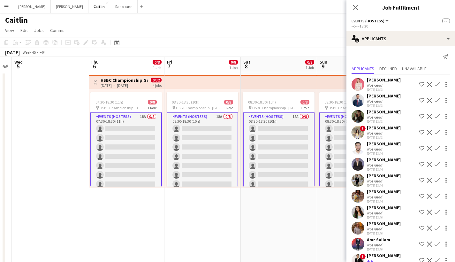
click at [7, 9] on button "Menu" at bounding box center [6, 6] width 13 height 13
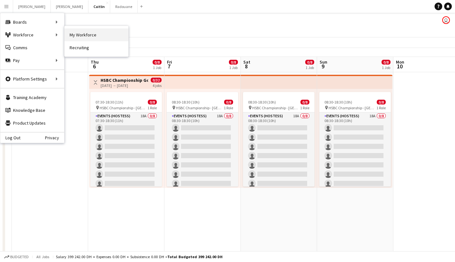
click at [98, 33] on link "My Workforce" at bounding box center [97, 34] width 64 height 13
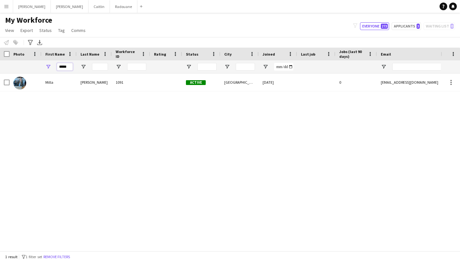
click at [60, 63] on input "*****" at bounding box center [65, 67] width 16 height 8
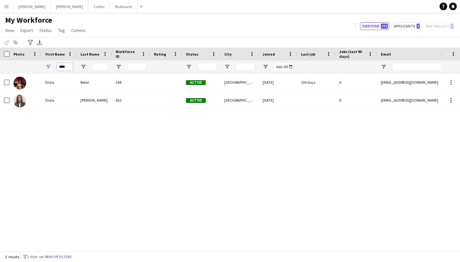
type input "****"
click at [110, 104] on div "[PERSON_NAME]" at bounding box center [94, 100] width 35 height 18
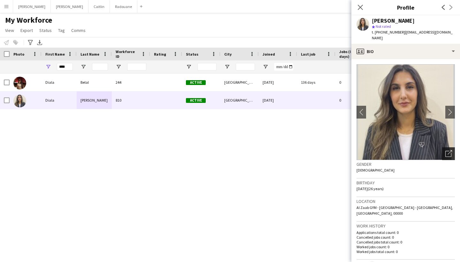
click at [446, 151] on icon at bounding box center [448, 154] width 6 height 6
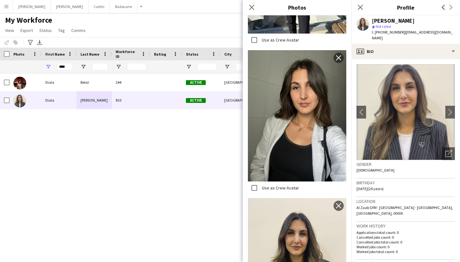
scroll to position [869, 0]
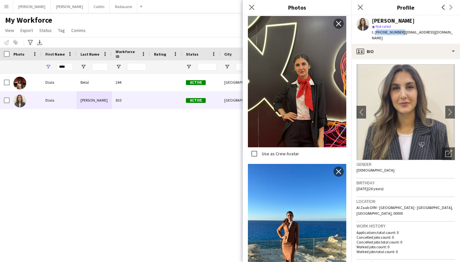
drag, startPoint x: 375, startPoint y: 32, endPoint x: 399, endPoint y: 32, distance: 24.6
click at [399, 32] on span "t. [PHONE_NUMBER]" at bounding box center [388, 32] width 33 height 5
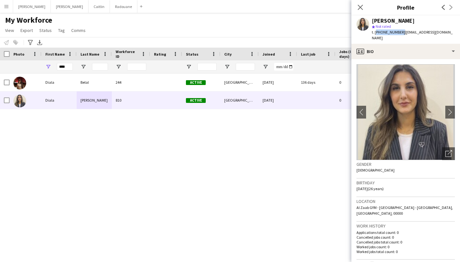
copy span "[PHONE_NUMBER]"
click at [89, 11] on button "[PERSON_NAME]" at bounding box center [99, 6] width 21 height 12
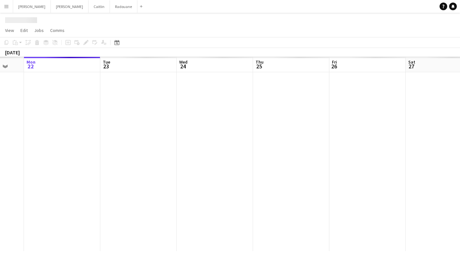
drag, startPoint x: 345, startPoint y: 103, endPoint x: 35, endPoint y: 94, distance: 309.7
click at [39, 95] on app-calendar-viewport "Fri 19 Sat 20 Sun 21 Mon 22 Tue 23 Wed 24 Thu 25 Fri 26 Sat 27 Sun 28 Mon 29" at bounding box center [230, 154] width 460 height 194
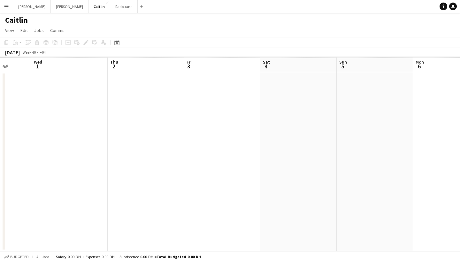
drag, startPoint x: 387, startPoint y: 96, endPoint x: 43, endPoint y: 97, distance: 343.5
click at [43, 97] on app-calendar-viewport "Sat 27 Sun 28 Mon 29 Tue 30 Wed 1 Thu 2 Fri 3 Sat 4 Sun 5 Mon 6 Tue 7" at bounding box center [230, 154] width 460 height 194
drag, startPoint x: 363, startPoint y: 83, endPoint x: 175, endPoint y: 78, distance: 187.6
click at [43, 85] on app-calendar-viewport "Mon 29 Tue 30 Wed 1 Thu 2 Fri 3 Sat 4 Sun 5 Mon 6 Tue 7 Wed 8 Thu 9" at bounding box center [230, 154] width 460 height 194
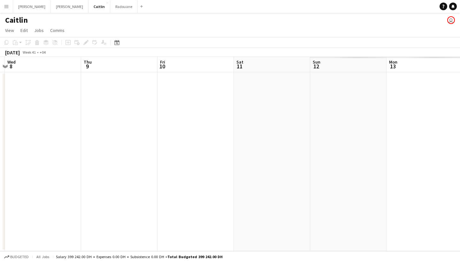
drag, startPoint x: 363, startPoint y: 93, endPoint x: 50, endPoint y: 87, distance: 312.6
click at [39, 87] on app-calendar-viewport "Sun 5 0/1 1 Job Mon 6 Tue 7 Wed 8 Thu 9 Fri 10 Sat 11 Sun 12 Mon 13 Tue 14 Wed …" at bounding box center [230, 154] width 460 height 194
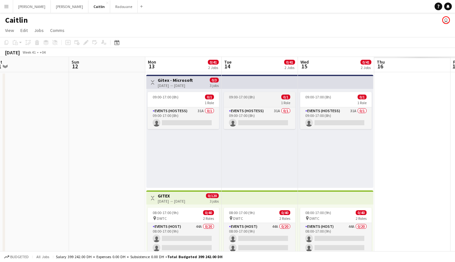
drag, startPoint x: 402, startPoint y: 100, endPoint x: 122, endPoint y: 92, distance: 280.7
click at [64, 98] on app-calendar-viewport "Wed 8 Thu 9 Fri 10 Sat 11 Sun 12 Mon 13 0/41 2 Jobs Tue 14 0/41 2 Jobs Wed 15 0…" at bounding box center [227, 181] width 455 height 249
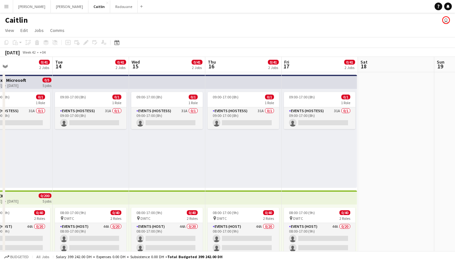
drag, startPoint x: 371, startPoint y: 101, endPoint x: 2, endPoint y: 89, distance: 369.9
click at [0, 91] on app-calendar-viewport "Fri 10 Sat 11 Sun 12 Mon 13 0/41 2 Jobs Tue 14 0/41 2 Jobs Wed 15 0/41 2 Jobs T…" at bounding box center [227, 181] width 455 height 249
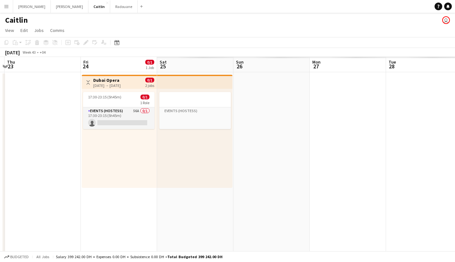
drag, startPoint x: 328, startPoint y: 96, endPoint x: 8, endPoint y: 94, distance: 319.9
click at [8, 94] on app-calendar-viewport "Sun 19 Mon 20 Tue 21 Wed 22 Thu 23 Fri 24 0/1 1 Job Sat 25 Sun 26 Mon 27 Tue 28…" at bounding box center [227, 181] width 455 height 249
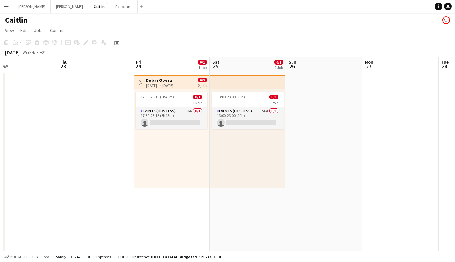
drag, startPoint x: 354, startPoint y: 99, endPoint x: 65, endPoint y: 107, distance: 289.0
click at [65, 107] on app-calendar-viewport "Sun 19 Mon 20 Tue 21 Wed 22 Thu 23 Fri 24 0/1 1 Job Sat 25 0/1 1 Job Sun 26 Mon…" at bounding box center [227, 181] width 455 height 249
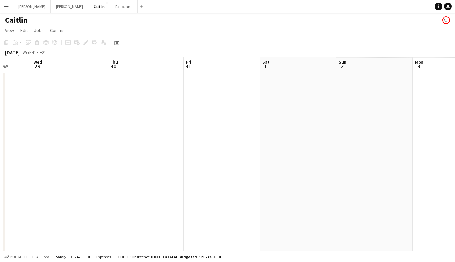
drag, startPoint x: 447, startPoint y: 106, endPoint x: 118, endPoint y: 96, distance: 329.6
click at [118, 96] on app-calendar-viewport "Sun 26 Mon 27 Tue 28 Wed 29 Thu 30 Fri 31 Sat 1 Sun 2 Mon 3 Tue 4 Wed 5" at bounding box center [227, 181] width 455 height 249
drag, startPoint x: 305, startPoint y: 94, endPoint x: 11, endPoint y: 88, distance: 294.7
click at [14, 91] on app-calendar-viewport "Mon 27 Tue 28 Wed 29 Thu 30 Fri 31 Sat 1 Sun 2 Mon 3 Tue 4 Wed 5 Thu 6 0/8 1 Jo…" at bounding box center [227, 181] width 455 height 249
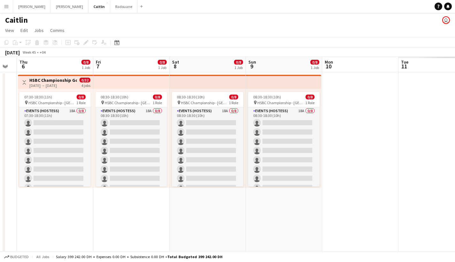
scroll to position [0, 235]
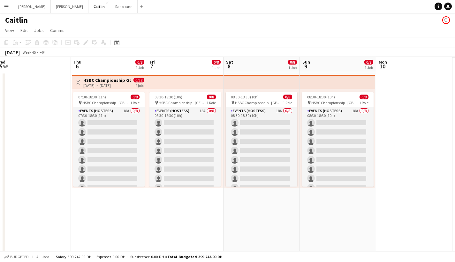
drag, startPoint x: 309, startPoint y: 105, endPoint x: 105, endPoint y: 99, distance: 203.6
click at [105, 99] on app-calendar-viewport "Sun 2 Mon 3 Tue 4 Wed 5 Thu 6 0/8 1 Job Fri 7 0/8 1 Job Sat 8 0/8 1 Job Sun 9 0…" at bounding box center [227, 181] width 455 height 249
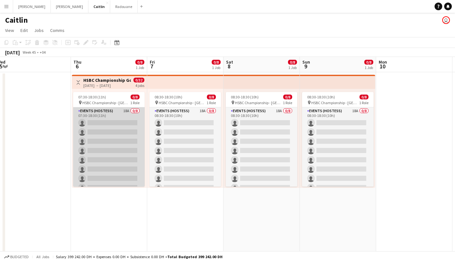
click at [101, 114] on app-card-role "Events (Hostess) 18A 0/8 07:30-18:30 (11h) single-neutral-actions single-neutra…" at bounding box center [109, 150] width 72 height 87
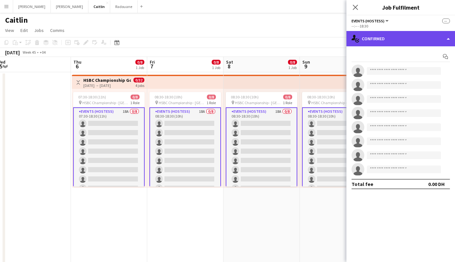
click at [371, 39] on div "single-neutral-actions-check-2 Confirmed" at bounding box center [401, 38] width 109 height 15
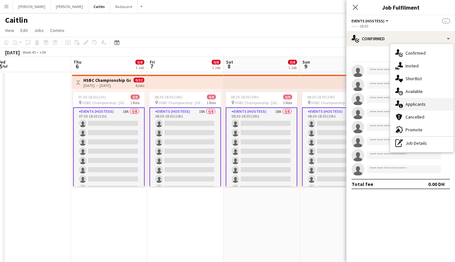
click at [421, 104] on span "Applicants" at bounding box center [416, 104] width 20 height 6
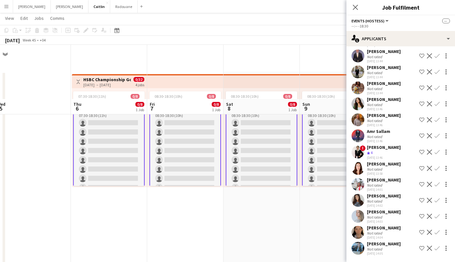
scroll to position [54, 0]
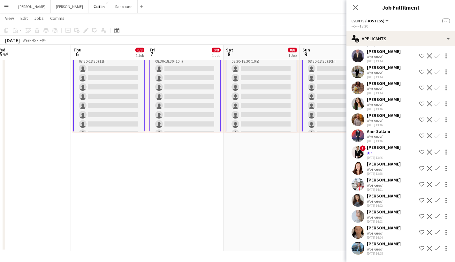
click at [377, 216] on div "Not rated" at bounding box center [375, 217] width 17 height 5
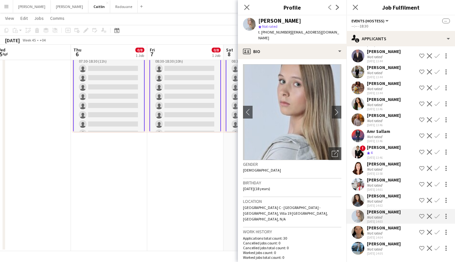
scroll to position [0, 0]
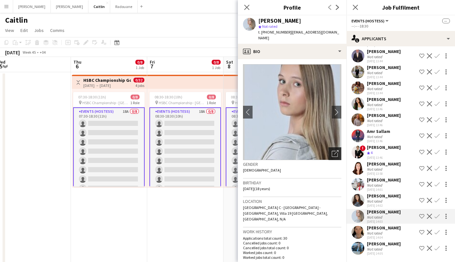
click at [332, 150] on icon "Open photos pop-in" at bounding box center [335, 153] width 7 height 7
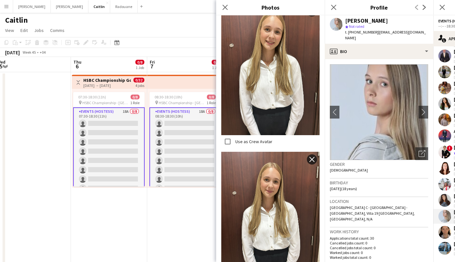
scroll to position [73, 0]
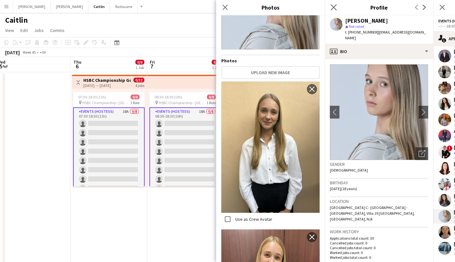
click at [333, 11] on app-icon "Close pop-in" at bounding box center [333, 7] width 9 height 9
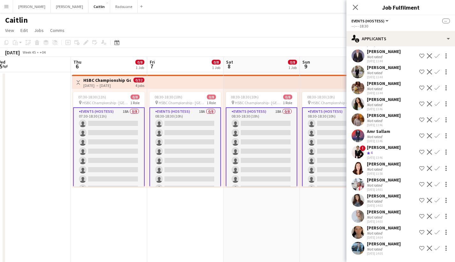
scroll to position [0, 0]
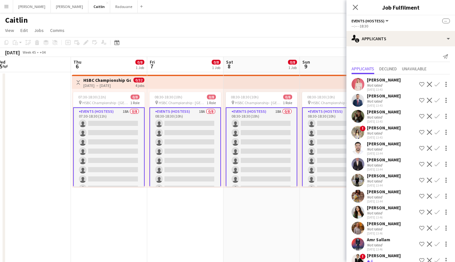
click at [380, 199] on div "Not rated" at bounding box center [375, 197] width 17 height 5
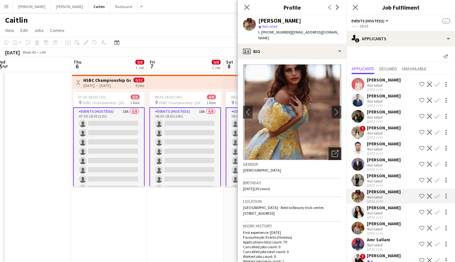
click at [332, 150] on icon "Open photos pop-in" at bounding box center [335, 153] width 7 height 7
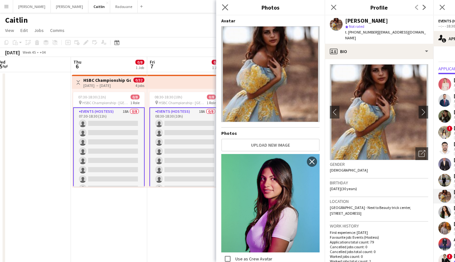
click at [227, 4] on app-icon "Close pop-in" at bounding box center [225, 7] width 9 height 9
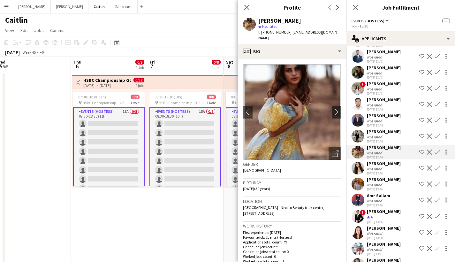
scroll to position [40, 0]
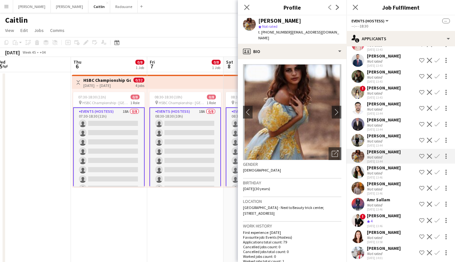
click at [389, 188] on div "Not rated" at bounding box center [384, 189] width 34 height 5
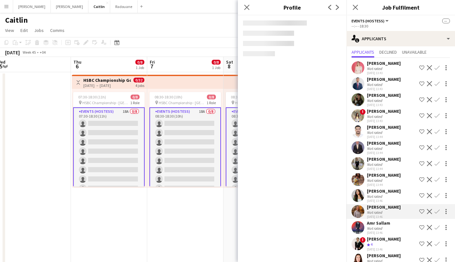
scroll to position [16, 0]
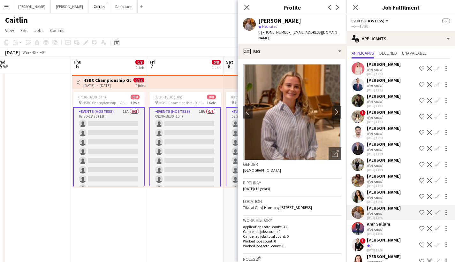
click at [389, 187] on div "[DATE] 13:44" at bounding box center [384, 186] width 34 height 4
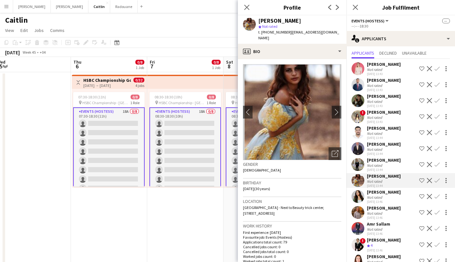
click at [393, 117] on div "Not rated" at bounding box center [384, 117] width 34 height 5
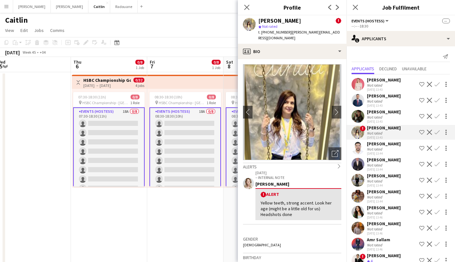
scroll to position [0, 0]
click at [391, 95] on div "[PERSON_NAME]" at bounding box center [384, 96] width 34 height 6
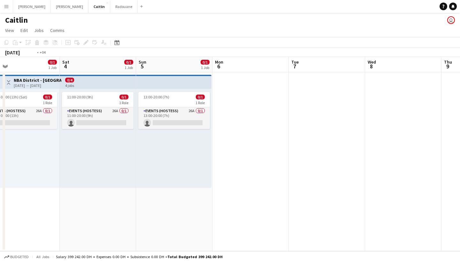
click at [0, 156] on app-calendar-viewport "Tue 30 Wed 1 Thu 2 0/1 1 Job Fri 3 0/1 1 Job Sat 4 0/1 1 Job Sun 5 0/1 1 Job Mo…" at bounding box center [230, 154] width 460 height 194
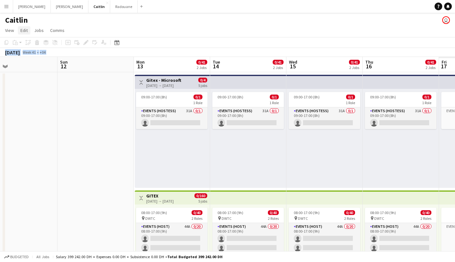
drag, startPoint x: 300, startPoint y: 93, endPoint x: 26, endPoint y: 34, distance: 280.4
click at [0, 37] on app-calendar "Copy Paste Paste Command V Paste with crew Command Shift V Paste linked Job Del…" at bounding box center [227, 171] width 455 height 269
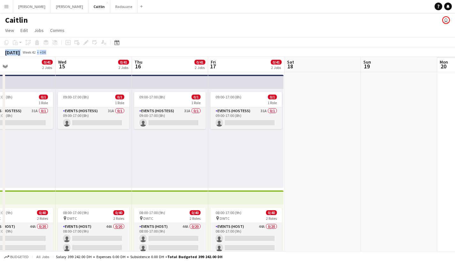
drag, startPoint x: 291, startPoint y: 74, endPoint x: 59, endPoint y: 61, distance: 232.6
click at [59, 61] on app-calendar-viewport "Fri 10 Sat 11 Sun 12 Mon 13 0/41 2 Jobs Tue 14 0/41 2 Jobs Wed 15 0/41 2 Jobs T…" at bounding box center [227, 181] width 455 height 249
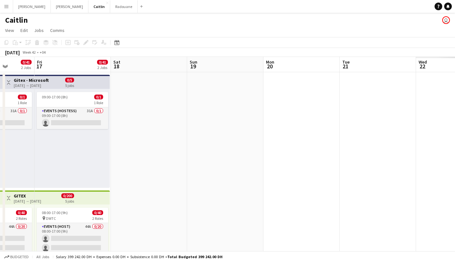
drag, startPoint x: 326, startPoint y: 58, endPoint x: 76, endPoint y: 57, distance: 249.9
click at [64, 59] on app-calendar-viewport "Mon 13 0/41 2 Jobs Tue 14 0/41 2 Jobs Wed 15 0/41 2 Jobs Thu 16 0/41 2 Jobs Fri…" at bounding box center [227, 181] width 455 height 249
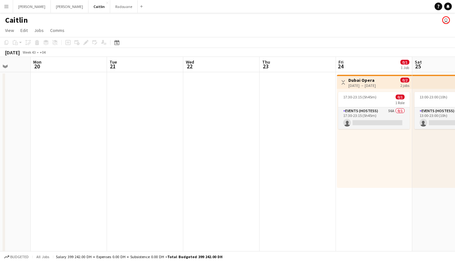
drag, startPoint x: 353, startPoint y: 76, endPoint x: 62, endPoint y: 67, distance: 291.2
click at [43, 74] on app-calendar-viewport "Fri 17 0/41 2 Jobs Sat 18 Sun 19 Mon 20 Tue 21 Wed 22 Thu 23 Fri 24 0/1 1 Job S…" at bounding box center [227, 181] width 455 height 249
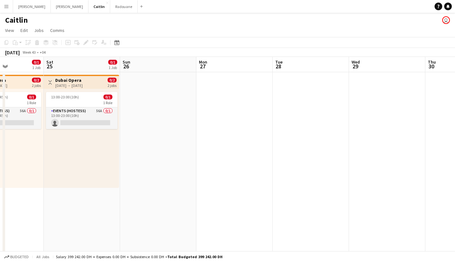
drag, startPoint x: 294, startPoint y: 72, endPoint x: 460, endPoint y: 69, distance: 165.9
click at [455, 69] on html "Menu Boards Boards Boards All jobs Status Workforce Workforce My Workforce Recr…" at bounding box center [227, 158] width 455 height 317
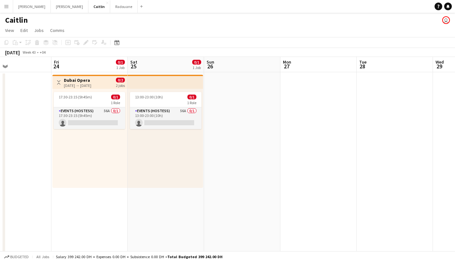
drag, startPoint x: 310, startPoint y: 81, endPoint x: 70, endPoint y: 77, distance: 240.3
click at [66, 84] on app-calendar-viewport "Mon 20 Tue 21 Wed 22 Thu 23 Fri 24 0/1 1 Job Sat 25 0/1 1 Job Sun 26 Mon 27 Tue…" at bounding box center [227, 181] width 455 height 249
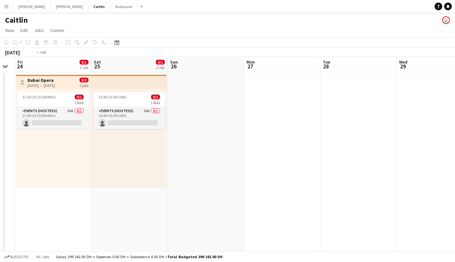
drag, startPoint x: 408, startPoint y: 75, endPoint x: 0, endPoint y: 80, distance: 408.4
click at [0, 80] on app-calendar-viewport "Mon 20 Tue 21 Wed 22 Thu 23 Fri 24 0/1 1 Job Sat 25 0/1 1 Job Sun 26 Mon 27 Tue…" at bounding box center [227, 181] width 455 height 249
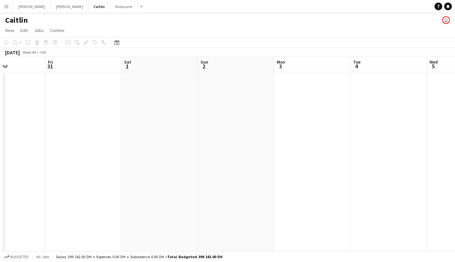
drag, startPoint x: 231, startPoint y: 88, endPoint x: 16, endPoint y: 71, distance: 215.7
click at [2, 75] on app-calendar-viewport "Mon 27 Tue 28 Wed 29 Thu 30 Fri 31 Sat 1 Sun 2 Mon 3 Tue 4 Wed 5 Thu 6 Fri 7" at bounding box center [227, 181] width 455 height 249
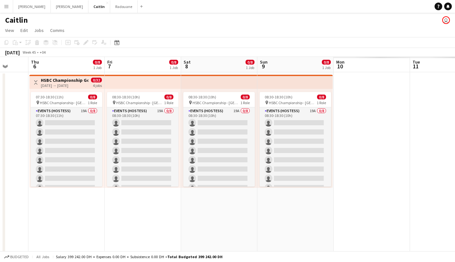
scroll to position [0, 265]
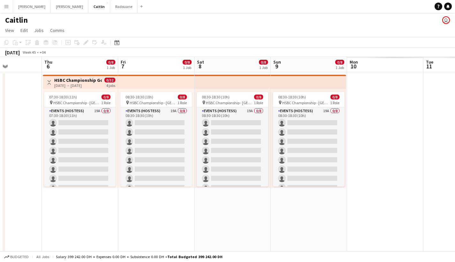
drag, startPoint x: 297, startPoint y: 105, endPoint x: 117, endPoint y: 97, distance: 179.5
click at [117, 97] on app-calendar-viewport "Sun 2 Mon 3 Tue 4 Wed 5 Thu 6 0/8 1 Job Fri 7 0/8 1 Job Sat 8 0/8 1 Job Sun 9 0…" at bounding box center [227, 181] width 455 height 249
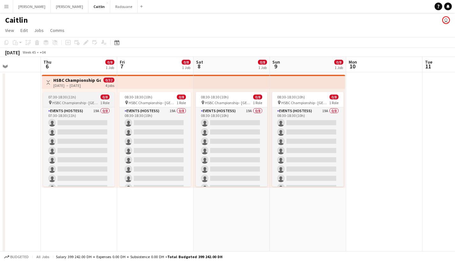
click at [78, 107] on app-job-card "07:30-18:30 (11h) 0/8 pin HSBC Championship - Abu Dhabi 1 Role Events (Hostess)…" at bounding box center [79, 139] width 72 height 95
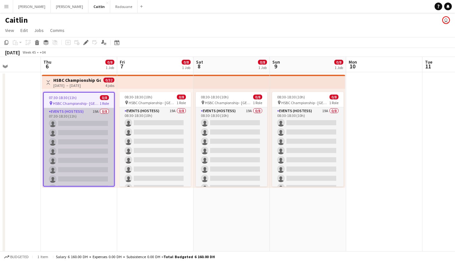
click at [81, 111] on app-card-role "Events (Hostess) 19A 0/8 07:30-18:30 (11h) single-neutral-actions single-neutra…" at bounding box center [79, 151] width 70 height 87
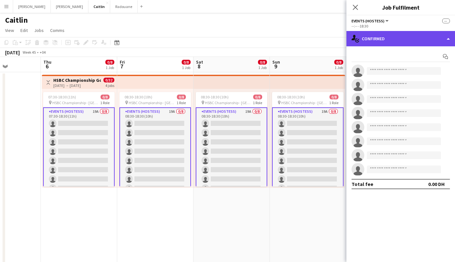
click at [412, 41] on div "single-neutral-actions-check-2 Confirmed" at bounding box center [401, 38] width 109 height 15
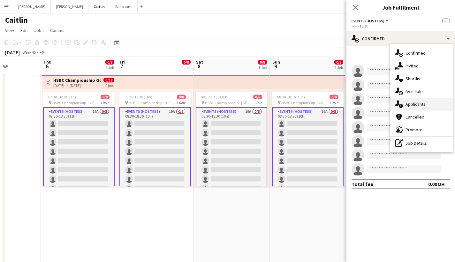
click at [421, 104] on span "Applicants" at bounding box center [416, 104] width 20 height 6
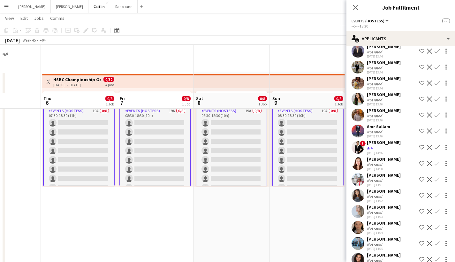
scroll to position [54, 0]
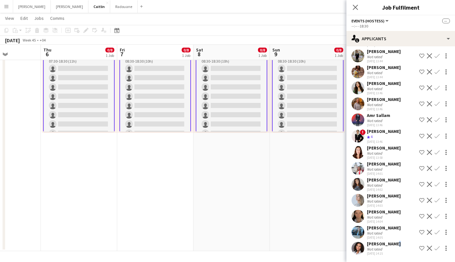
click at [388, 243] on div "Isabella Aiken" at bounding box center [384, 244] width 34 height 6
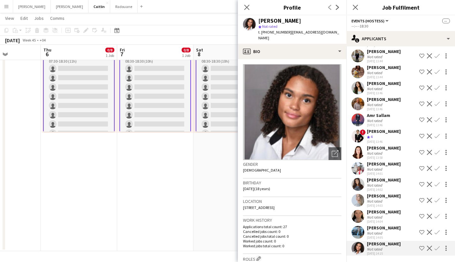
click at [333, 150] on icon "Open photos pop-in" at bounding box center [335, 153] width 7 height 7
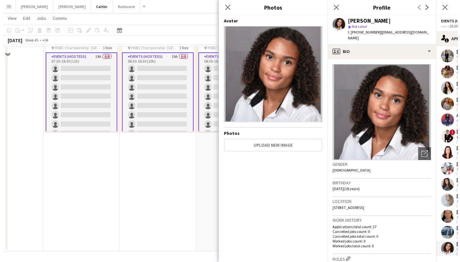
scroll to position [0, 0]
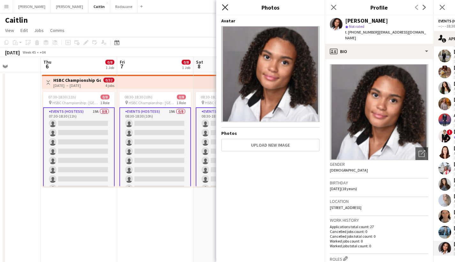
click at [226, 5] on icon "Close pop-in" at bounding box center [225, 7] width 6 height 6
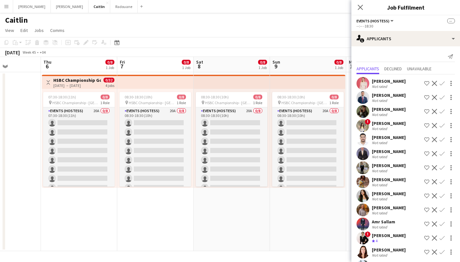
scroll to position [101, 0]
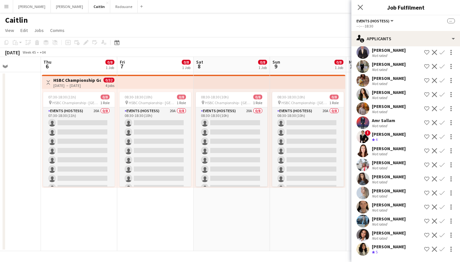
click at [390, 243] on div "Urooj Naseem Crew rating 5 Shortlist crew Decline Confirm" at bounding box center [405, 249] width 109 height 13
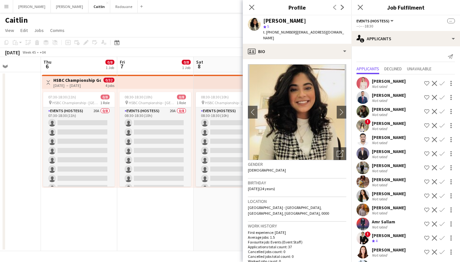
scroll to position [0, 0]
click at [246, 3] on div "Close pop-in" at bounding box center [252, 7] width 18 height 15
click at [250, 7] on icon "Close pop-in" at bounding box center [252, 7] width 6 height 6
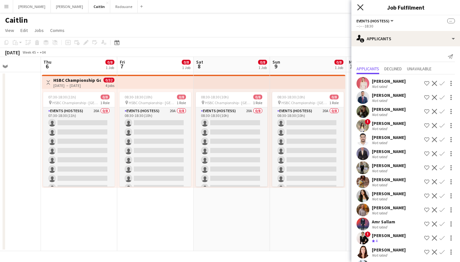
click at [361, 7] on icon "Close pop-in" at bounding box center [360, 7] width 6 height 6
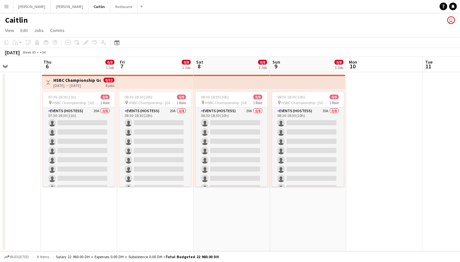
click at [5, 9] on button "Menu" at bounding box center [6, 6] width 13 height 13
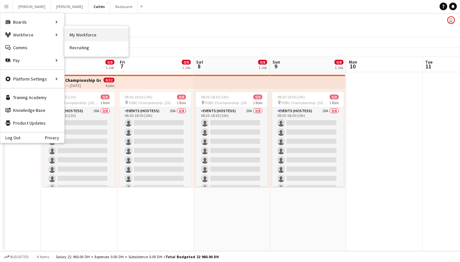
click at [71, 36] on link "My Workforce" at bounding box center [97, 34] width 64 height 13
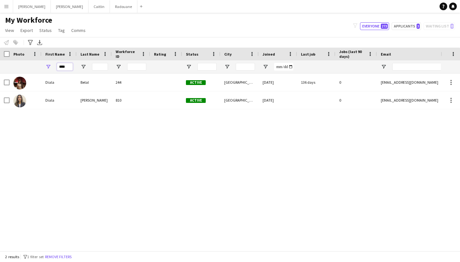
drag, startPoint x: 68, startPoint y: 64, endPoint x: 43, endPoint y: 59, distance: 25.4
click at [43, 60] on div "****" at bounding box center [59, 66] width 35 height 13
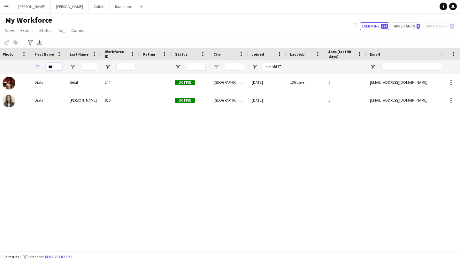
scroll to position [0, 14]
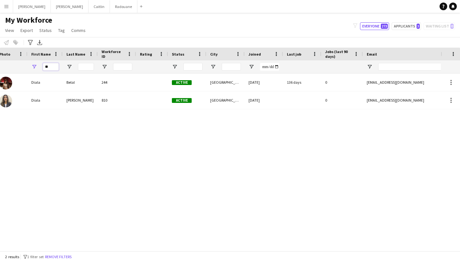
type input "*"
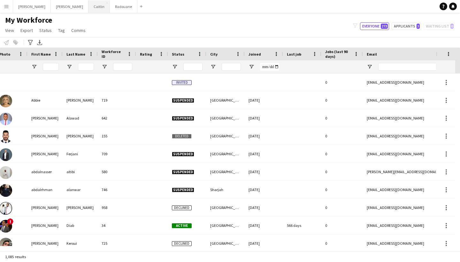
click at [89, 12] on button "[PERSON_NAME]" at bounding box center [99, 6] width 21 height 12
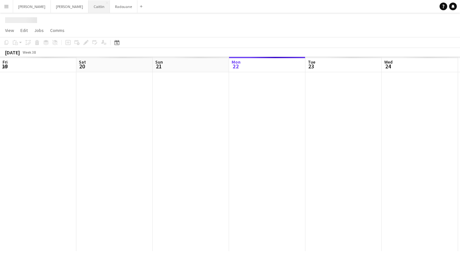
scroll to position [0, 153]
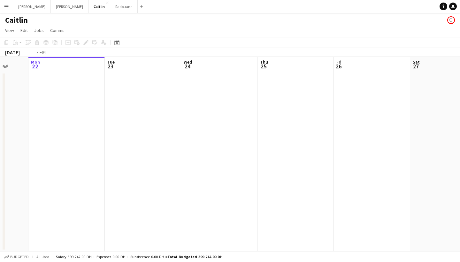
drag, startPoint x: 318, startPoint y: 90, endPoint x: 182, endPoint y: 81, distance: 136.8
click at [182, 81] on app-calendar-viewport "Fri 19 0/2 1 Job Sat 20 0/2 1 Job Sun 21 Mon 22 Tue 23 Wed 24 Thu 25 Fri 26 Sat…" at bounding box center [230, 154] width 460 height 194
click at [150, 76] on app-calendar-viewport "Fri 19 0/2 1 Job Sat 20 0/2 1 Job Sun 21 Mon 22 Tue 23 Wed 24 Thu 25 Fri 26 Sat…" at bounding box center [230, 154] width 460 height 194
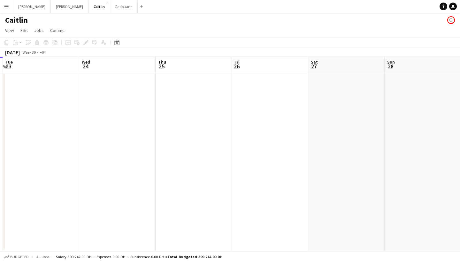
drag, startPoint x: 375, startPoint y: 84, endPoint x: 179, endPoint y: 88, distance: 195.9
click at [301, 88] on app-calendar-viewport "Sat 20 0/2 1 Job Sun 21 Mon 22 Tue 23 Wed 24 Thu 25 Fri 26 Sat 27 Sun 28 Mon 29…" at bounding box center [230, 154] width 460 height 194
drag, startPoint x: 355, startPoint y: 88, endPoint x: 163, endPoint y: 90, distance: 191.4
click at [163, 90] on app-calendar-viewport "Sun 21 Mon 22 Tue 23 Wed 24 Thu 25 Fri 26 Sat 27 Sun 28 Mon 29 Tue 30 Wed 1" at bounding box center [230, 154] width 460 height 194
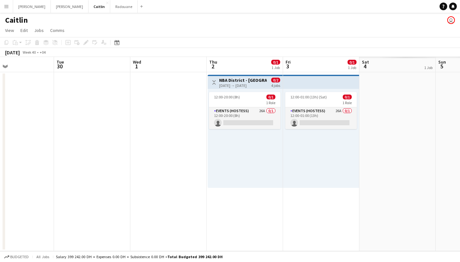
drag, startPoint x: 363, startPoint y: 90, endPoint x: 153, endPoint y: 86, distance: 209.3
click at [135, 88] on app-calendar-viewport "Fri 26 Sat 27 Sun 28 Mon 29 Tue 30 Wed 1 Thu 2 0/1 1 Job Fri 3 0/1 1 Job Sat 4 …" at bounding box center [230, 154] width 460 height 194
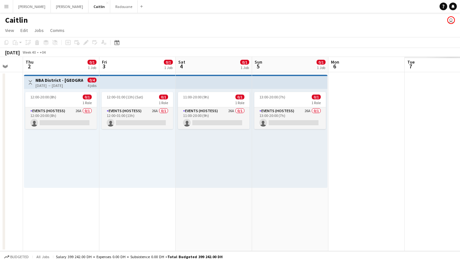
drag, startPoint x: 311, startPoint y: 90, endPoint x: 83, endPoint y: 81, distance: 227.4
click at [68, 85] on app-calendar-viewport "Mon 29 Tue 30 Wed 1 Thu 2 0/1 1 Job Fri 3 0/1 1 Job Sat 4 0/1 1 Job Sun 5 0/1 1…" at bounding box center [230, 154] width 460 height 194
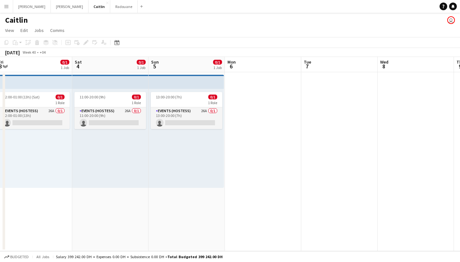
drag, startPoint x: 297, startPoint y: 77, endPoint x: 118, endPoint y: 76, distance: 179.3
click at [94, 78] on app-calendar-viewport "Tue 30 Wed 1 Thu 2 0/1 1 Job Fri 3 0/1 1 Job Sat 4 0/1 1 Job Sun 5 0/1 1 Job Mo…" at bounding box center [230, 154] width 460 height 194
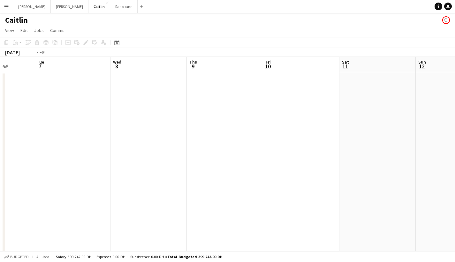
drag, startPoint x: 302, startPoint y: 75, endPoint x: 43, endPoint y: 61, distance: 258.9
click at [67, 66] on app-calendar-viewport "Fri 3 0/1 1 Job Sat 4 0/1 1 Job Sun 5 0/1 1 Job Mon 6 Tue 7 Wed 8 Thu 9 Fri 10 …" at bounding box center [227, 181] width 455 height 249
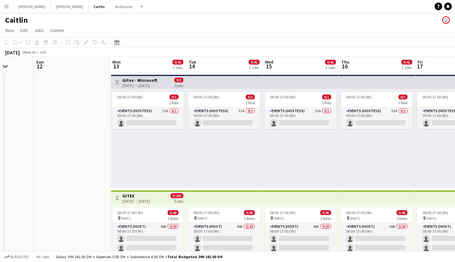
drag, startPoint x: 293, startPoint y: 66, endPoint x: 36, endPoint y: 62, distance: 256.3
click at [36, 62] on app-calendar-viewport "Thu 9 Fri 10 Sat 11 Sun 12 Mon 13 0/41 2 Jobs Tue 14 0/41 2 Jobs Wed 15 0/41 2 …" at bounding box center [227, 181] width 455 height 249
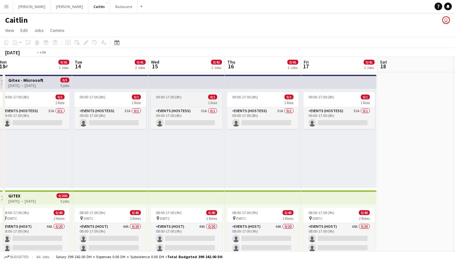
drag, startPoint x: 307, startPoint y: 89, endPoint x: 42, endPoint y: 99, distance: 264.8
click at [42, 100] on app-calendar-viewport "Fri 10 Sat 11 Sun 12 Mon 13 0/41 2 Jobs Tue 14 0/41 2 Jobs Wed 15 0/41 2 Jobs T…" at bounding box center [227, 181] width 455 height 249
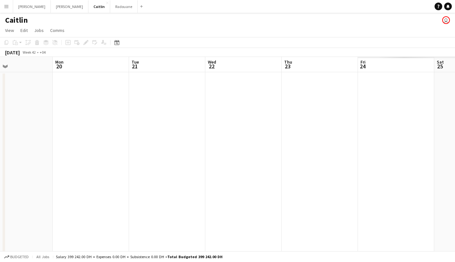
drag, startPoint x: 306, startPoint y: 77, endPoint x: 1, endPoint y: 80, distance: 305.5
click at [0, 84] on app-calendar-viewport "Thu 16 0/41 2 Jobs Fri 17 0/41 2 Jobs Sat 18 Sun 19 Mon 20 Tue 21 Wed 22 Thu 23…" at bounding box center [227, 181] width 455 height 249
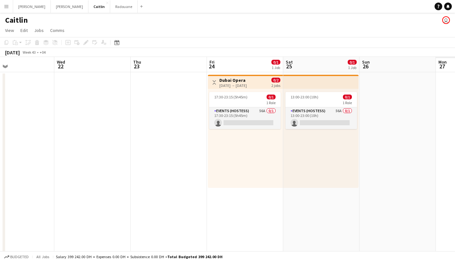
drag, startPoint x: 208, startPoint y: 84, endPoint x: 63, endPoint y: 85, distance: 144.8
click at [63, 85] on app-calendar-viewport "Sat 18 Sun 19 Mon 20 Tue 21 Wed 22 Thu 23 Fri 24 0/1 1 Job Sat 25 0/1 1 Job Sun…" at bounding box center [227, 181] width 455 height 249
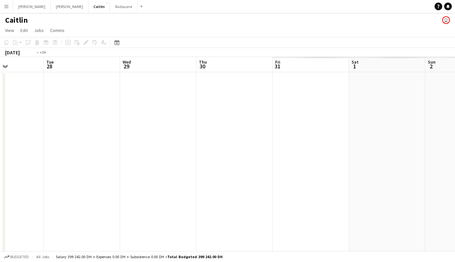
drag, startPoint x: 331, startPoint y: 92, endPoint x: 19, endPoint y: 98, distance: 312.2
click at [0, 102] on app-calendar-viewport "Fri 24 0/1 1 Job Sat 25 0/1 1 Job Sun 26 Mon 27 Tue 28 Wed 29 Thu 30 Fri 31 Sat…" at bounding box center [227, 181] width 455 height 249
drag, startPoint x: 398, startPoint y: 87, endPoint x: 0, endPoint y: 89, distance: 397.8
click at [0, 89] on app-calendar-viewport "Thu 30 Fri 31 Sat 1 Sun 2 Mon 3 Tue 4 Wed 5 Thu 6 Fri 7 Sat 8 Sun 9" at bounding box center [227, 181] width 455 height 249
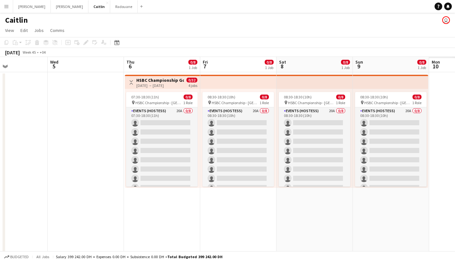
scroll to position [0, 197]
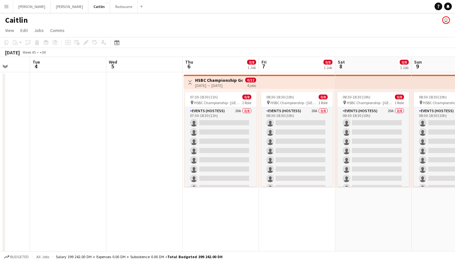
drag, startPoint x: 216, startPoint y: 74, endPoint x: 0, endPoint y: 76, distance: 216.3
click at [0, 76] on app-calendar-viewport "Sat 1 Sun 2 Mon 3 Tue 4 Wed 5 Thu 6 0/8 1 Job Fri 7 0/8 1 Job Sat 8 0/8 1 Job S…" at bounding box center [227, 181] width 455 height 249
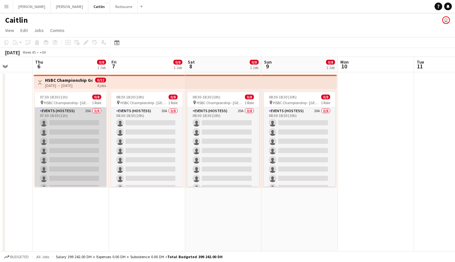
click at [77, 155] on app-card-role "Events (Hostess) 20A 0/8 07:30-18:30 (11h) single-neutral-actions single-neutra…" at bounding box center [71, 150] width 72 height 87
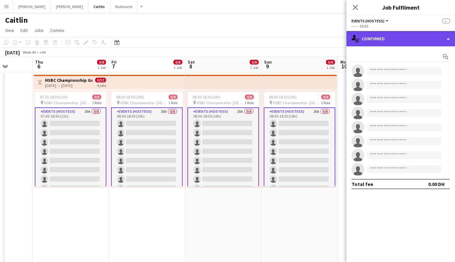
click at [419, 42] on div "single-neutral-actions-check-2 Confirmed" at bounding box center [401, 38] width 109 height 15
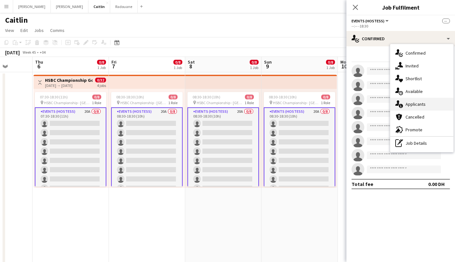
click at [410, 103] on span "Applicants" at bounding box center [416, 104] width 20 height 6
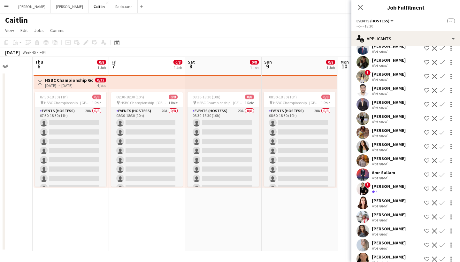
scroll to position [48, 0]
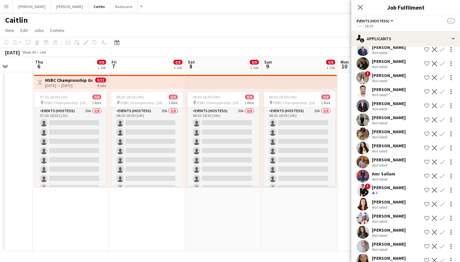
click at [380, 150] on div "Not rated" at bounding box center [380, 151] width 17 height 5
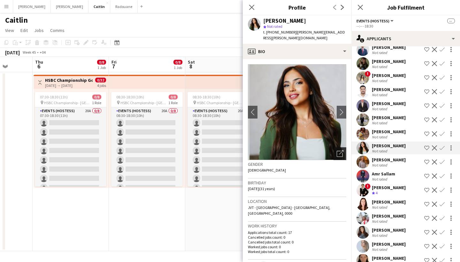
click at [340, 147] on div "Open photos pop-in" at bounding box center [340, 153] width 13 height 13
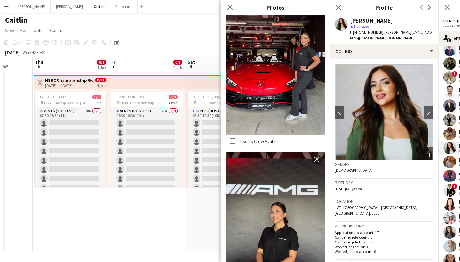
scroll to position [484, 0]
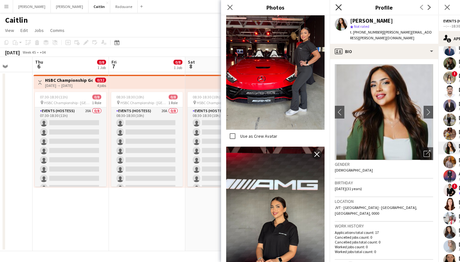
click at [337, 6] on icon at bounding box center [339, 7] width 6 height 6
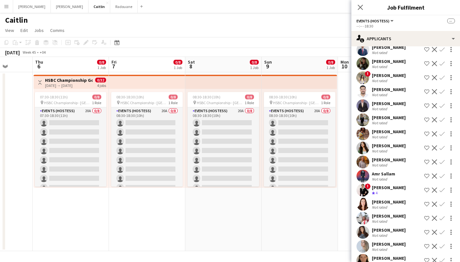
scroll to position [0, 0]
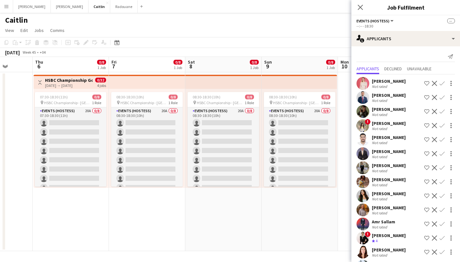
click at [8, 11] on button "Menu" at bounding box center [6, 6] width 13 height 13
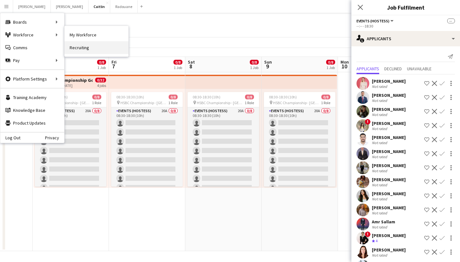
click at [96, 42] on link "Recruiting" at bounding box center [97, 47] width 64 height 13
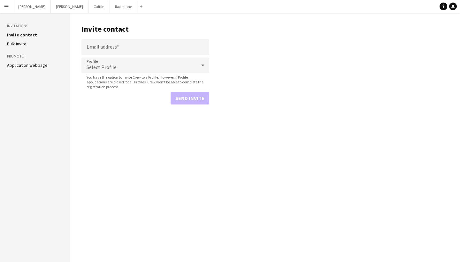
click at [0, 7] on button "Menu" at bounding box center [6, 6] width 13 height 13
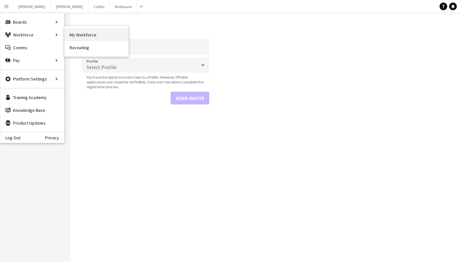
click at [91, 29] on nav "My Workforce Recruiting" at bounding box center [97, 41] width 64 height 31
click at [93, 30] on link "My Workforce" at bounding box center [97, 34] width 64 height 13
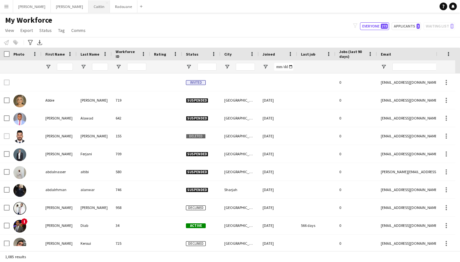
click at [89, 6] on button "[PERSON_NAME]" at bounding box center [99, 6] width 21 height 12
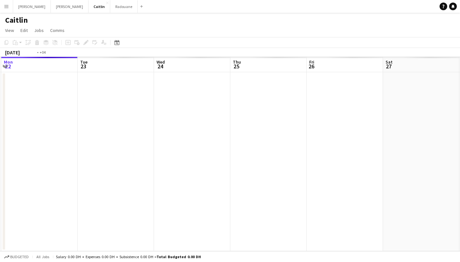
drag, startPoint x: 349, startPoint y: 121, endPoint x: 121, endPoint y: 127, distance: 227.9
click at [121, 127] on app-calendar-viewport "Fri 19 Sat 20 Sun 21 Mon 22 Tue 23 Wed 24 Thu 25 Fri 26 Sat 27 Sun 28 Mon 29" at bounding box center [230, 154] width 460 height 194
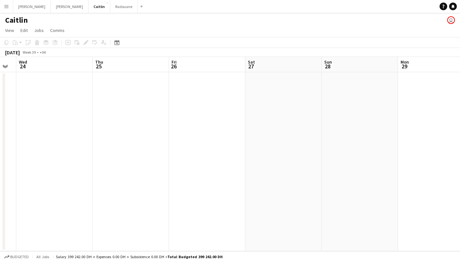
drag, startPoint x: 328, startPoint y: 109, endPoint x: 86, endPoint y: 128, distance: 243.3
click at [86, 128] on app-calendar-viewport "Sun 21 Mon 22 Tue 23 Wed 24 Thu 25 Fri 26 Sat 27 Sun 28 Mon 29 Tue 30 Wed 1" at bounding box center [230, 154] width 460 height 194
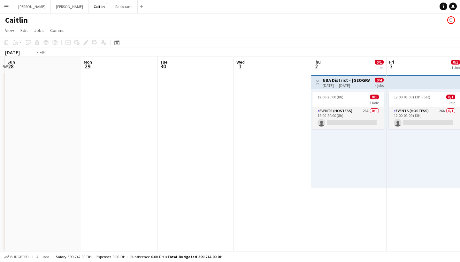
drag, startPoint x: 323, startPoint y: 116, endPoint x: 71, endPoint y: 143, distance: 254.2
click at [71, 143] on app-calendar-viewport "Thu 25 Fri 26 Sat 27 Sun 28 Mon 29 Tue 30 Wed 1 Thu 2 0/1 1 Job Fri 3 0/1 1 Job…" at bounding box center [230, 154] width 460 height 194
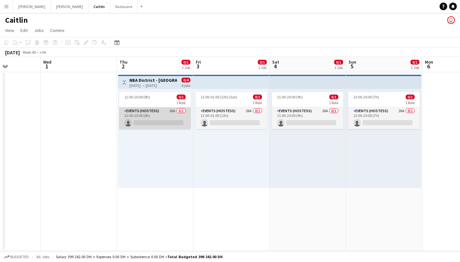
click at [165, 110] on app-card-role "Events (Hostess) 26A 0/1 12:00-20:00 (8h) single-neutral-actions" at bounding box center [155, 118] width 72 height 22
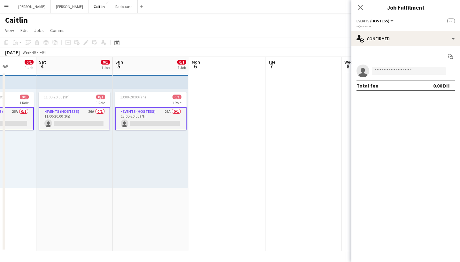
drag, startPoint x: 289, startPoint y: 160, endPoint x: 101, endPoint y: 176, distance: 188.9
click at [101, 176] on app-calendar-viewport "Tue 30 Wed 1 Thu 2 0/1 1 Job Fri 3 0/1 1 Job Sat 4 0/1 1 Job Sun 5 0/1 1 Job Mo…" at bounding box center [230, 154] width 460 height 194
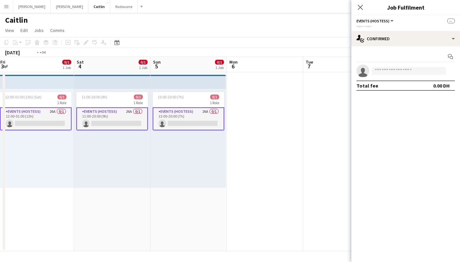
drag, startPoint x: 285, startPoint y: 139, endPoint x: 47, endPoint y: 155, distance: 239.2
click at [48, 161] on app-calendar-viewport "Tue 30 Wed 1 Thu 2 0/1 1 Job Fri 3 0/1 1 Job Sat 4 0/1 1 Job Sun 5 0/1 1 Job Mo…" at bounding box center [230, 154] width 460 height 194
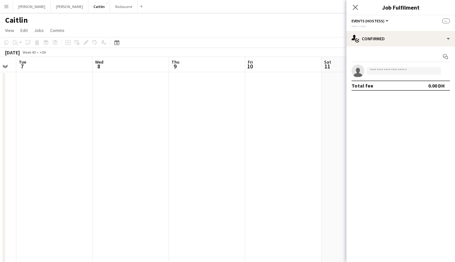
drag, startPoint x: 121, startPoint y: 128, endPoint x: 33, endPoint y: 115, distance: 88.8
click at [38, 116] on app-calendar-viewport "Fri 3 0/1 1 Job Sat 4 0/1 1 Job Sun 5 0/1 1 Job Mon 6 Tue 7 Wed 8 Thu 9 Fri 10 …" at bounding box center [227, 181] width 455 height 249
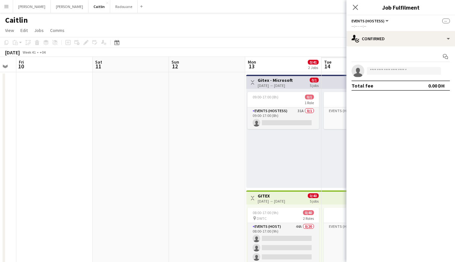
scroll to position [0, 220]
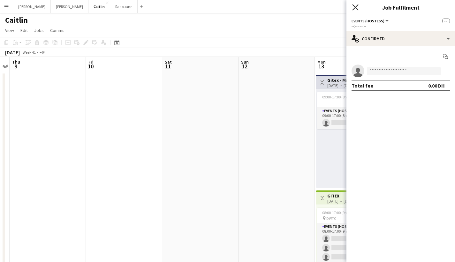
click at [354, 8] on icon at bounding box center [355, 7] width 6 height 6
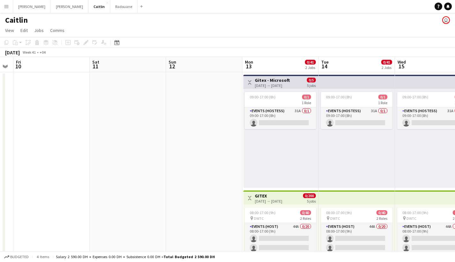
drag, startPoint x: 221, startPoint y: 159, endPoint x: 109, endPoint y: 120, distance: 118.9
click at [72, 112] on app-calendar-viewport "Tue 7 Wed 8 Thu 9 Fri 10 Sat 11 Sun 12 Mon 13 0/41 2 Jobs Tue 14 0/41 2 Jobs We…" at bounding box center [227, 181] width 455 height 249
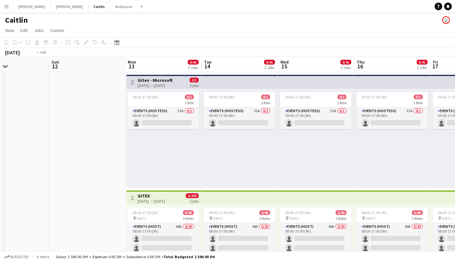
drag, startPoint x: 348, startPoint y: 130, endPoint x: 105, endPoint y: 169, distance: 245.9
click at [42, 171] on app-calendar-viewport "Thu 9 Fri 10 Sat 11 Sun 12 Mon 13 0/41 2 Jobs Tue 14 0/41 2 Jobs Wed 15 0/41 2 …" at bounding box center [227, 181] width 455 height 249
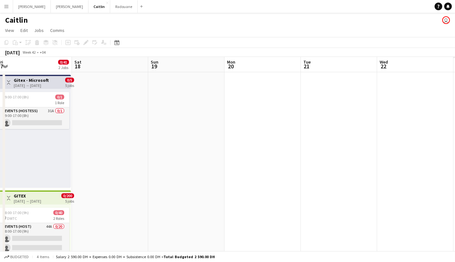
drag, startPoint x: 374, startPoint y: 156, endPoint x: 43, endPoint y: 172, distance: 331.4
click at [47, 173] on app-calendar-viewport "Mon 13 0/41 2 Jobs Tue 14 0/41 2 Jobs Wed 15 0/41 2 Jobs Thu 16 0/41 2 Jobs Fri…" at bounding box center [227, 181] width 455 height 249
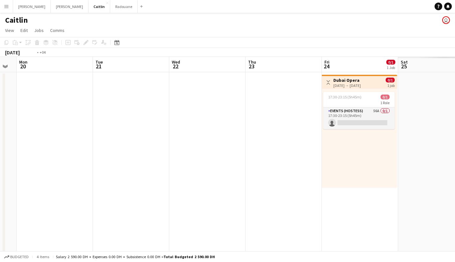
click at [50, 155] on app-calendar-viewport "Fri 17 0/41 2 Jobs Sat 18 Sun 19 Mon 20 Tue 21 Wed 22 Thu 23 Fri 24 0/1 1 Job S…" at bounding box center [227, 181] width 455 height 249
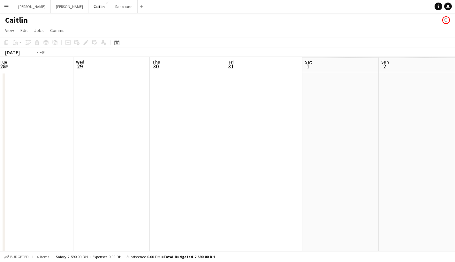
drag, startPoint x: 395, startPoint y: 143, endPoint x: 36, endPoint y: 173, distance: 359.5
click at [29, 177] on app-calendar-viewport "Thu 23 Fri 24 0/1 1 Job Sat 25 0/1 1 Job Sun 26 Mon 27 Tue 28 Wed 29 Thu 30 Fri…" at bounding box center [227, 181] width 455 height 249
drag, startPoint x: 406, startPoint y: 137, endPoint x: 54, endPoint y: 156, distance: 352.6
click at [54, 156] on app-calendar-viewport "Fri 31 Sat 1 Sun 2 Mon 3 Tue 4 Wed 5 Thu 6 0/8 1 Job Fri 7 Sat 8 Sun 9 Mon 10" at bounding box center [227, 181] width 455 height 249
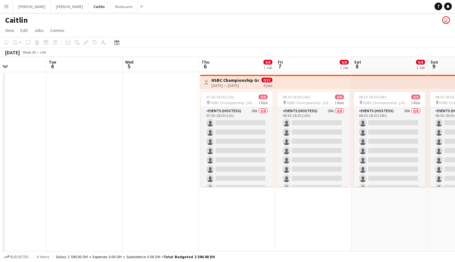
scroll to position [0, 184]
drag, startPoint x: 318, startPoint y: 138, endPoint x: 171, endPoint y: 143, distance: 147.4
click at [171, 143] on app-calendar-viewport "Sat 1 Sun 2 Mon 3 Tue 4 Wed 5 Thu 6 0/8 1 Job Fri 7 0/8 1 Job Sat 8 0/8 1 Job S…" at bounding box center [227, 181] width 455 height 249
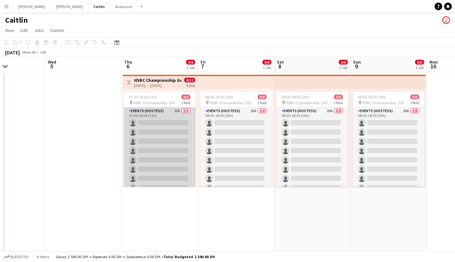
click at [152, 115] on app-card-role "Events (Hostess) 20A 0/8 07:30-18:30 (11h) single-neutral-actions single-neutra…" at bounding box center [160, 150] width 72 height 87
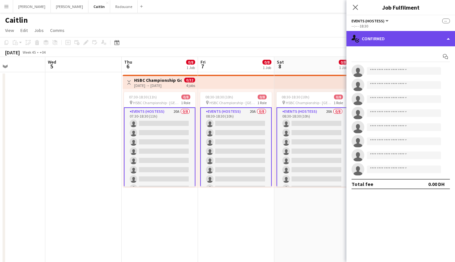
click at [377, 36] on div "single-neutral-actions-check-2 Confirmed" at bounding box center [401, 38] width 109 height 15
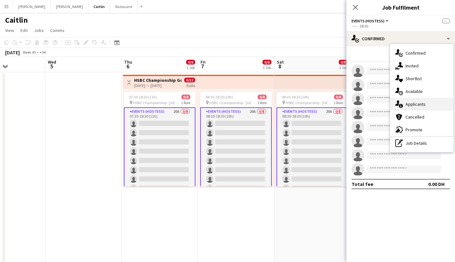
click at [418, 105] on span "Applicants" at bounding box center [416, 104] width 20 height 6
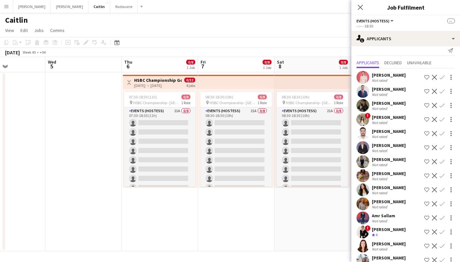
scroll to position [2, 0]
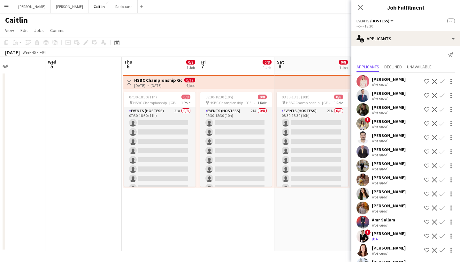
click at [377, 207] on div "[PERSON_NAME]" at bounding box center [389, 206] width 34 height 6
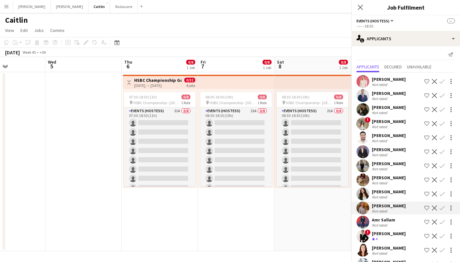
click at [381, 185] on div "Not rated" at bounding box center [380, 183] width 17 height 5
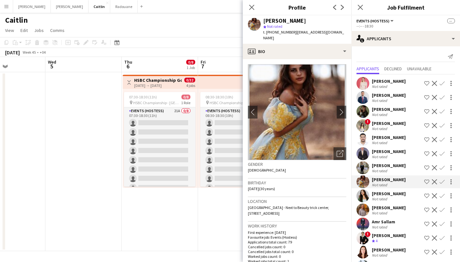
scroll to position [0, 0]
click at [384, 110] on div "[PERSON_NAME]" at bounding box center [389, 109] width 34 height 6
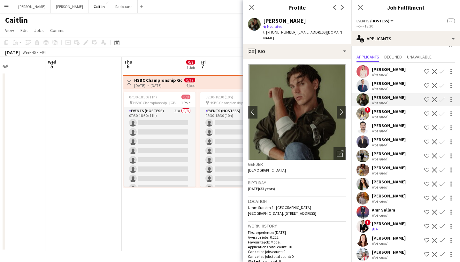
scroll to position [30, 0]
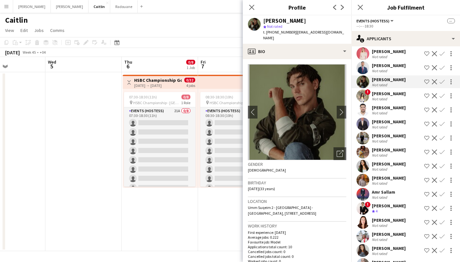
click at [386, 70] on div "Not rated" at bounding box center [380, 70] width 17 height 5
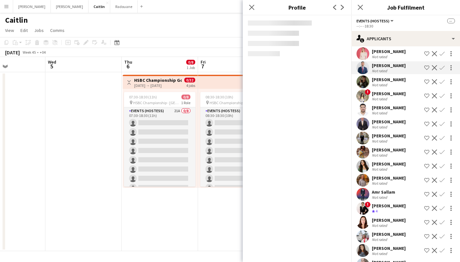
click at [381, 111] on div "Not rated" at bounding box center [380, 113] width 17 height 5
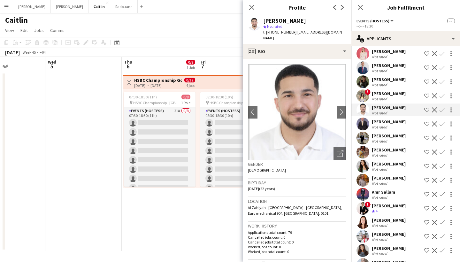
click at [379, 126] on div "Not rated" at bounding box center [380, 127] width 17 height 5
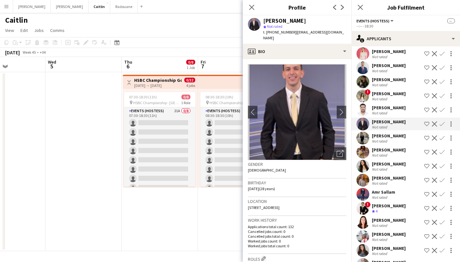
click at [380, 143] on div "Not rated" at bounding box center [380, 141] width 17 height 5
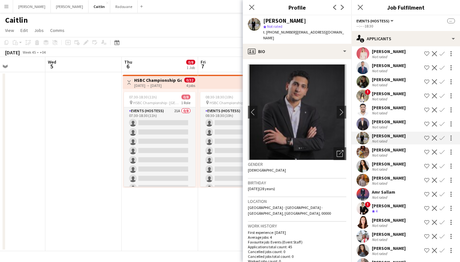
click at [382, 150] on div "[PERSON_NAME]" at bounding box center [389, 150] width 34 height 6
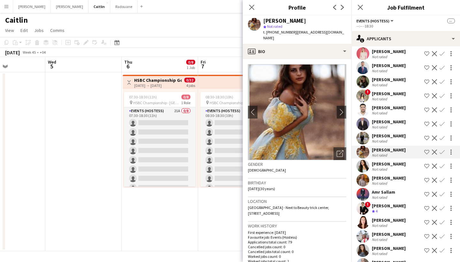
click at [387, 139] on div "Not rated" at bounding box center [380, 141] width 17 height 5
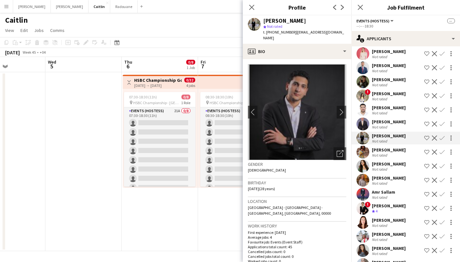
scroll to position [115, 0]
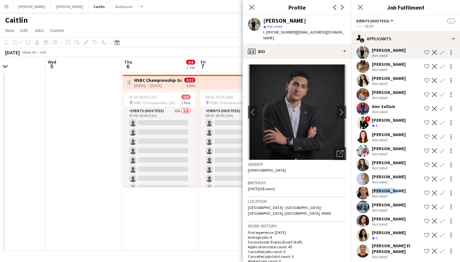
drag, startPoint x: 399, startPoint y: 186, endPoint x: 390, endPoint y: 192, distance: 11.1
click at [390, 192] on div "Svetlana Frolova Not rated Shortlist crew Decline Confirm Mohammad Al Taweel No…" at bounding box center [405, 109] width 109 height 301
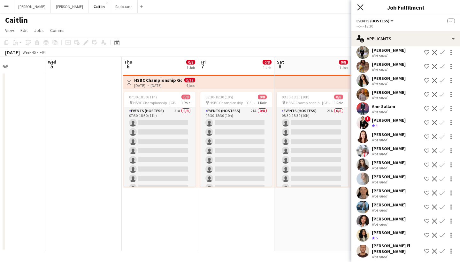
click at [361, 8] on icon at bounding box center [360, 7] width 6 height 6
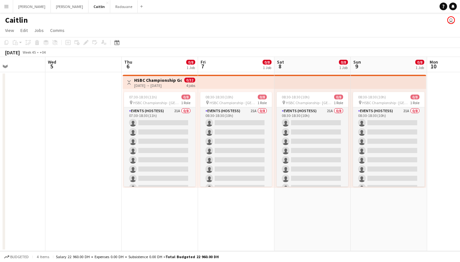
click at [3, 7] on button "Menu" at bounding box center [6, 6] width 13 height 13
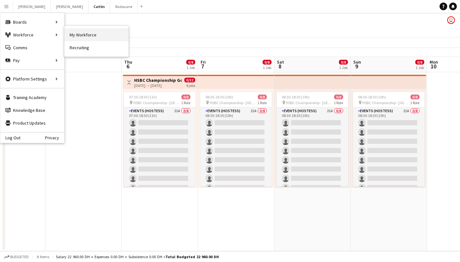
click at [98, 35] on link "My Workforce" at bounding box center [97, 34] width 64 height 13
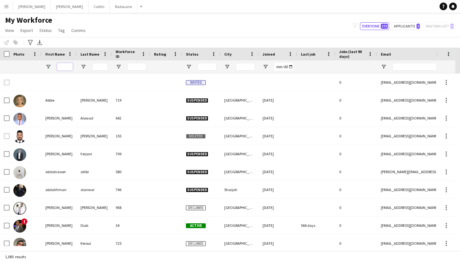
click at [64, 64] on input "First Name Filter Input" at bounding box center [65, 67] width 16 height 8
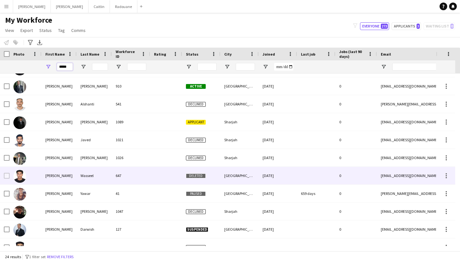
scroll to position [244, 0]
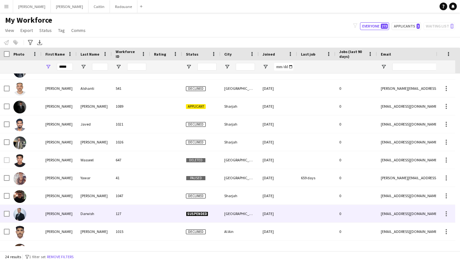
click at [84, 207] on div "Darwish" at bounding box center [94, 214] width 35 height 18
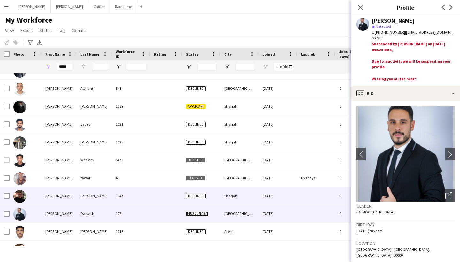
click at [81, 201] on div "Alsadi" at bounding box center [94, 196] width 35 height 18
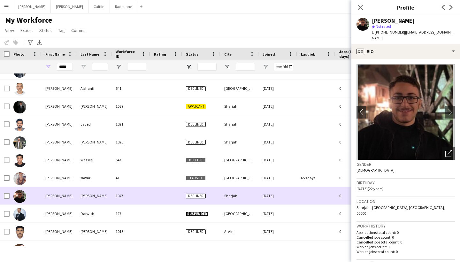
scroll to position [257, 0]
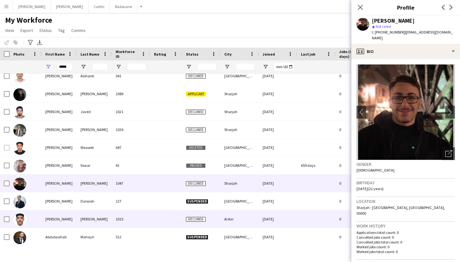
click at [71, 223] on div "Abdulrahman" at bounding box center [59, 219] width 35 height 18
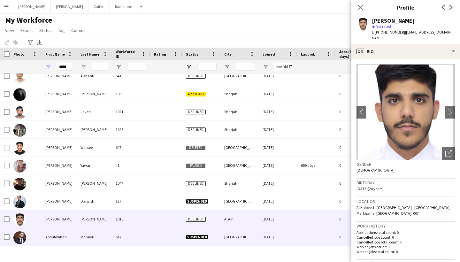
click at [67, 235] on div "Abdulwahab" at bounding box center [59, 237] width 35 height 18
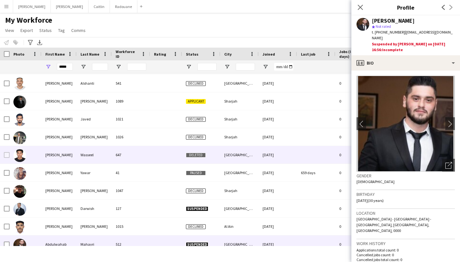
scroll to position [140, 0]
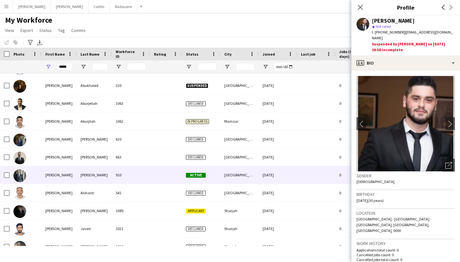
click at [39, 179] on div at bounding box center [26, 175] width 32 height 18
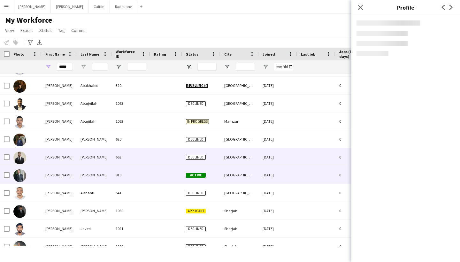
click at [54, 152] on div "Abdullah" at bounding box center [59, 157] width 35 height 18
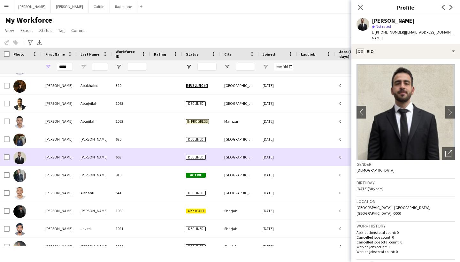
scroll to position [0, 0]
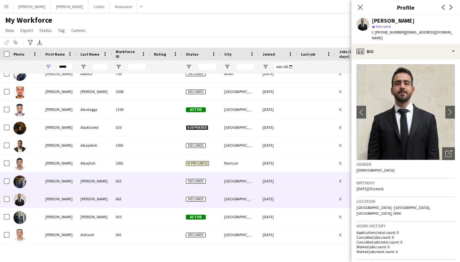
click at [56, 179] on div "Abdullah" at bounding box center [59, 181] width 35 height 18
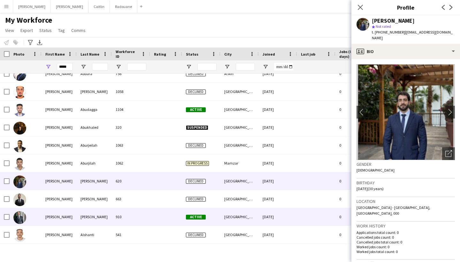
click at [60, 220] on div "Abdullah" at bounding box center [59, 217] width 35 height 18
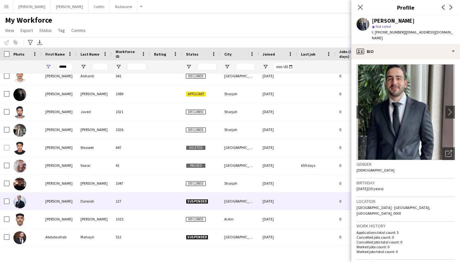
click at [57, 203] on div "Abdulrahman" at bounding box center [59, 201] width 35 height 18
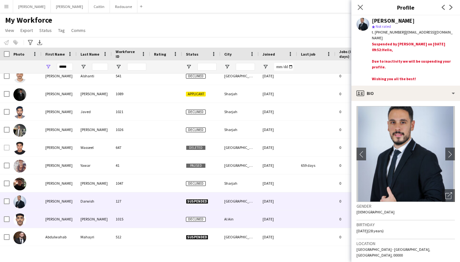
click at [60, 224] on div "Abdulrahman" at bounding box center [59, 219] width 35 height 18
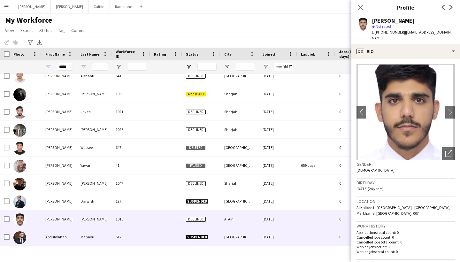
click at [60, 231] on div "Abdulwahab" at bounding box center [59, 237] width 35 height 18
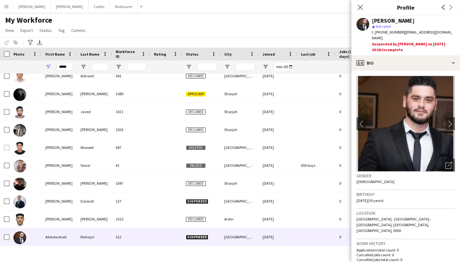
click at [76, 66] on div "*****" at bounding box center [59, 66] width 35 height 13
click at [66, 67] on input "*****" at bounding box center [65, 67] width 16 height 8
click at [68, 66] on input "*****" at bounding box center [65, 67] width 16 height 8
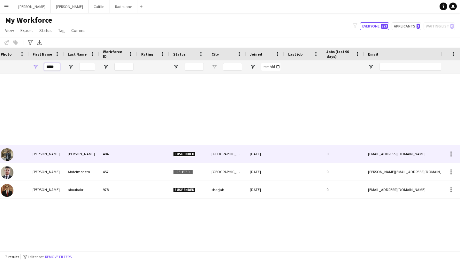
type input "*****"
click at [61, 152] on div "[PERSON_NAME]" at bounding box center [46, 154] width 35 height 18
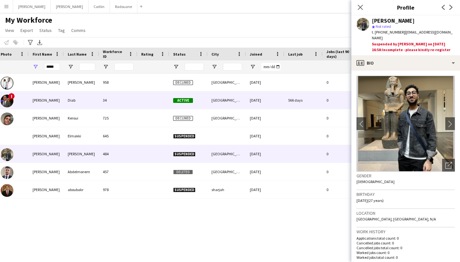
click at [60, 100] on div "[PERSON_NAME]" at bounding box center [46, 100] width 35 height 18
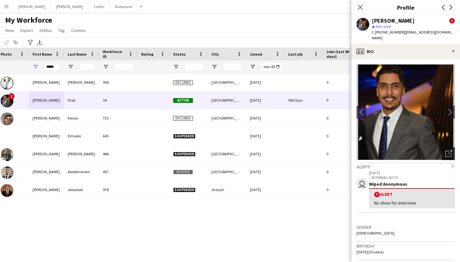
click at [447, 150] on icon "Open photos pop-in" at bounding box center [448, 153] width 7 height 7
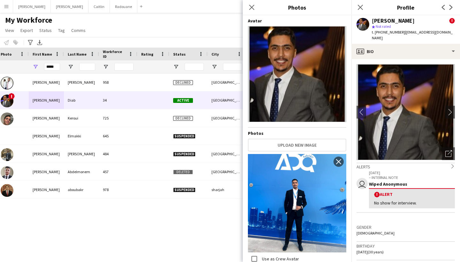
click at [406, 191] on div "! Alert" at bounding box center [412, 194] width 76 height 6
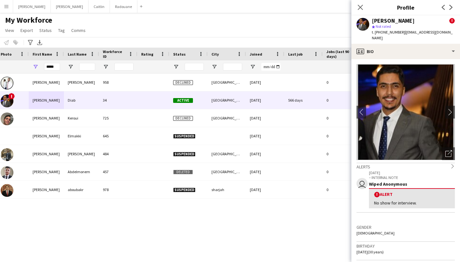
click at [399, 191] on div "! Alert" at bounding box center [412, 194] width 76 height 6
click at [414, 170] on p "09-10-2023" at bounding box center [412, 172] width 86 height 5
click at [451, 164] on icon "chevron-right" at bounding box center [453, 166] width 4 height 4
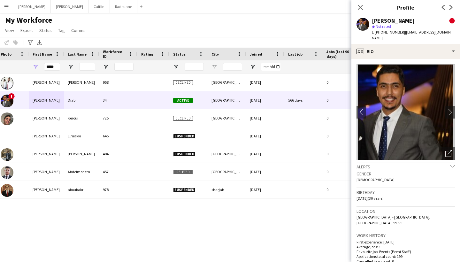
click at [451, 164] on icon "chevron-down" at bounding box center [453, 166] width 4 height 4
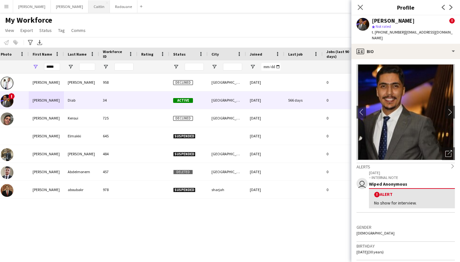
click at [89, 9] on button "[PERSON_NAME]" at bounding box center [99, 6] width 21 height 12
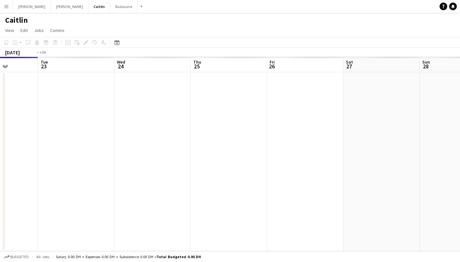
drag, startPoint x: 322, startPoint y: 74, endPoint x: 127, endPoint y: 93, distance: 195.9
click at [127, 93] on app-calendar-viewport "Fri 19 Sat 20 Sun 21 Mon 22 Tue 23 Wed 24 Thu 25 Fri 26 Sat 27 Sun 28 Mon 29" at bounding box center [230, 154] width 460 height 194
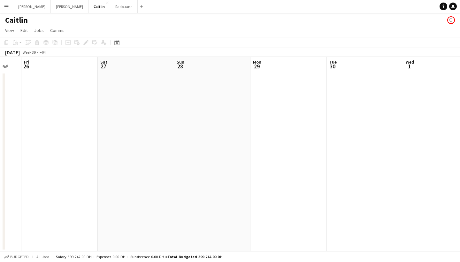
drag, startPoint x: 350, startPoint y: 73, endPoint x: 108, endPoint y: 93, distance: 242.0
click at [108, 94] on app-calendar-viewport "Tue 23 Wed 24 Thu 25 Fri 26 Sat 27 Sun 28 Mon 29 Tue 30 Wed 1 Thu 2 Fri 3" at bounding box center [230, 154] width 460 height 194
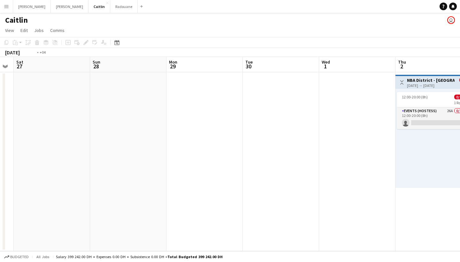
drag, startPoint x: 231, startPoint y: 104, endPoint x: 111, endPoint y: 99, distance: 120.5
click at [111, 99] on app-calendar-viewport "Wed 24 Thu 25 Fri 26 Sat 27 Sun 28 Mon 29 Tue 30 Wed 1 Thu 2 0/1 1 Job Fri 3 Sa…" at bounding box center [230, 154] width 460 height 194
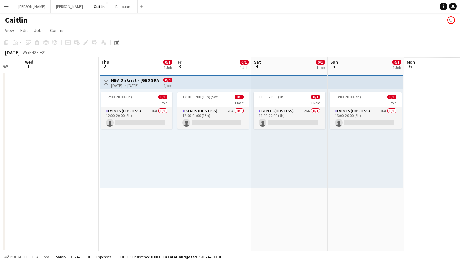
drag, startPoint x: 355, startPoint y: 87, endPoint x: 12, endPoint y: 84, distance: 343.2
click at [12, 85] on app-calendar-viewport "Sun 28 Mon 29 Tue 30 Wed 1 Thu 2 0/1 1 Job Fri 3 0/1 1 Job Sat 4 0/1 1 Job Sun …" at bounding box center [230, 154] width 460 height 194
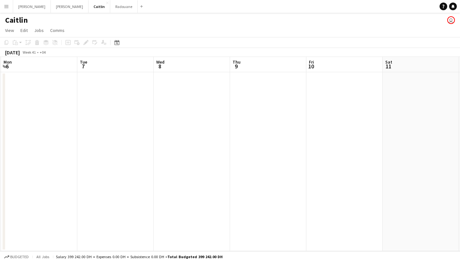
drag, startPoint x: 275, startPoint y: 82, endPoint x: 39, endPoint y: 95, distance: 236.2
click at [40, 95] on app-calendar-viewport "Fri 3 0/1 1 Job Sat 4 0/1 1 Job Sun 5 0/1 1 Job Mon 6 Tue 7 Wed 8 Thu 9 Fri 10 …" at bounding box center [230, 154] width 460 height 194
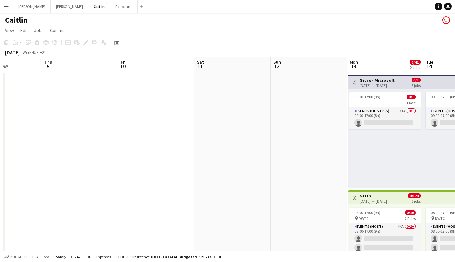
drag, startPoint x: 350, startPoint y: 64, endPoint x: 71, endPoint y: 79, distance: 279.3
click at [71, 79] on app-calendar-viewport "Sun 5 0/1 1 Job Mon 6 Tue 7 Wed 8 Thu 9 Fri 10 Sat 11 Sun 12 Mon 13 0/41 2 Jobs…" at bounding box center [227, 181] width 455 height 249
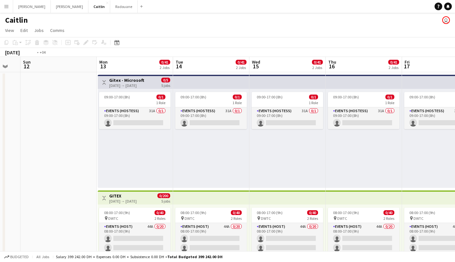
drag, startPoint x: 294, startPoint y: 75, endPoint x: 64, endPoint y: 75, distance: 230.7
click at [64, 75] on app-calendar-viewport "Thu 9 Fri 10 Sat 11 Sun 12 Mon 13 0/41 2 Jobs Tue 14 0/41 2 Jobs Wed 15 0/41 2 …" at bounding box center [227, 181] width 455 height 249
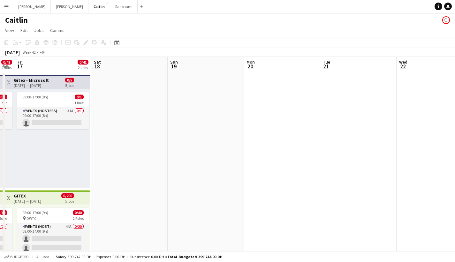
drag, startPoint x: 251, startPoint y: 86, endPoint x: 43, endPoint y: 138, distance: 214.1
click at [43, 138] on app-calendar-viewport "Tue 14 0/41 2 Jobs Wed 15 0/41 2 Jobs Thu 16 0/41 2 Jobs Fri 17 0/41 2 Jobs Sat…" at bounding box center [227, 181] width 455 height 249
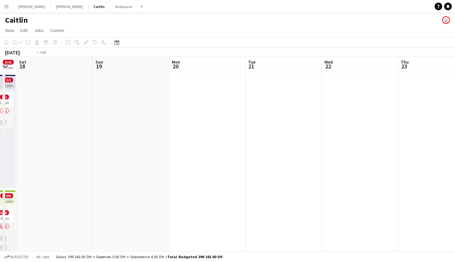
drag, startPoint x: 369, startPoint y: 107, endPoint x: 12, endPoint y: 94, distance: 356.5
click at [0, 102] on app-calendar-viewport "Wed 15 0/41 2 Jobs Thu 16 0/41 2 Jobs Fri 17 0/41 2 Jobs Sat 18 Sun 19 Mon 20 T…" at bounding box center [227, 181] width 455 height 249
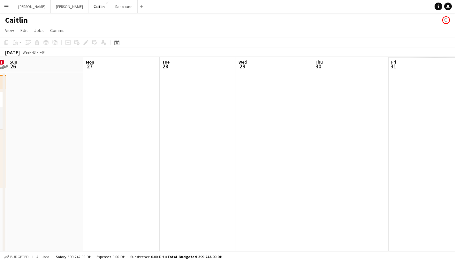
drag, startPoint x: 312, startPoint y: 107, endPoint x: 27, endPoint y: 110, distance: 284.4
click at [7, 108] on app-calendar-viewport "Thu 23 Fri 24 0/1 1 Job Sat 25 0/1 1 Job Sun 26 Mon 27 Tue 28 Wed 29 Thu 30 Fri…" at bounding box center [227, 181] width 455 height 249
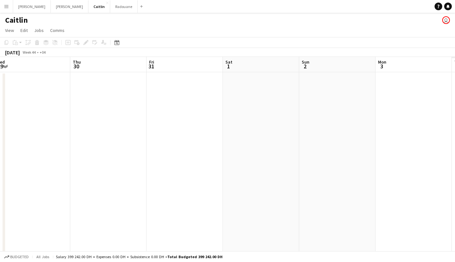
drag, startPoint x: 219, startPoint y: 97, endPoint x: 0, endPoint y: 98, distance: 218.6
click at [80, 98] on app-calendar-viewport "Sun 26 Mon 27 Tue 28 Wed 29 Thu 30 Fri 31 Sat 1 Sun 2 Mon 3 Tue 4 Wed 5" at bounding box center [227, 181] width 455 height 249
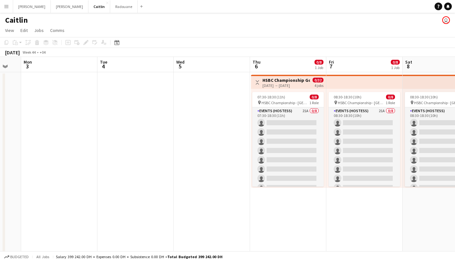
drag, startPoint x: 413, startPoint y: 93, endPoint x: 116, endPoint y: 101, distance: 297.6
click at [116, 101] on app-calendar-viewport "Fri 31 Sat 1 Sun 2 Mon 3 Tue 4 Wed 5 Thu 6 0/8 1 Job Fri 7 0/8 1 Job Sat 8 0/8 …" at bounding box center [227, 181] width 455 height 249
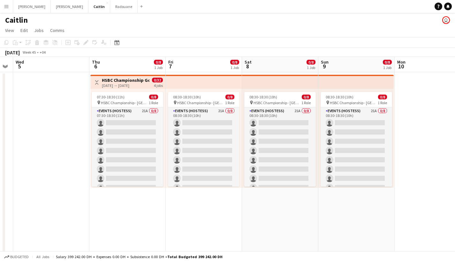
drag, startPoint x: 229, startPoint y: 97, endPoint x: 66, endPoint y: 86, distance: 163.6
click at [66, 86] on app-calendar-viewport "Sun 2 Mon 3 Tue 4 Wed 5 Thu 6 0/8 1 Job Fri 7 0/8 1 Job Sat 8 0/8 1 Job Sun 9 0…" at bounding box center [227, 181] width 455 height 249
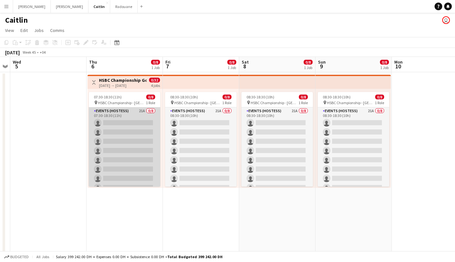
click at [115, 110] on app-card-role "Events (Hostess) 21A 0/8 07:30-18:30 (11h) single-neutral-actions single-neutra…" at bounding box center [125, 150] width 72 height 87
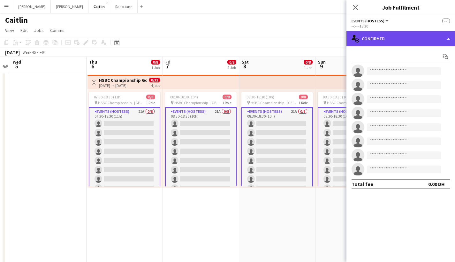
click at [366, 39] on div "single-neutral-actions-check-2 Confirmed" at bounding box center [401, 38] width 109 height 15
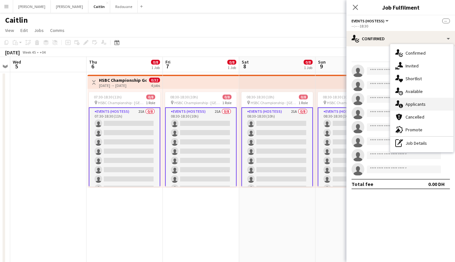
click at [435, 102] on div "single-neutral-actions-information Applicants" at bounding box center [421, 104] width 63 height 13
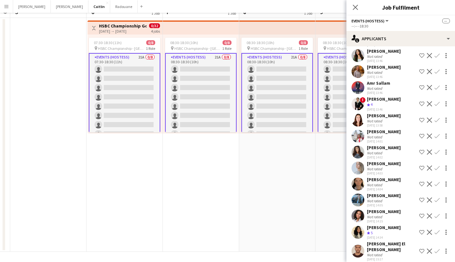
scroll to position [0, 0]
